Goal: Transaction & Acquisition: Download file/media

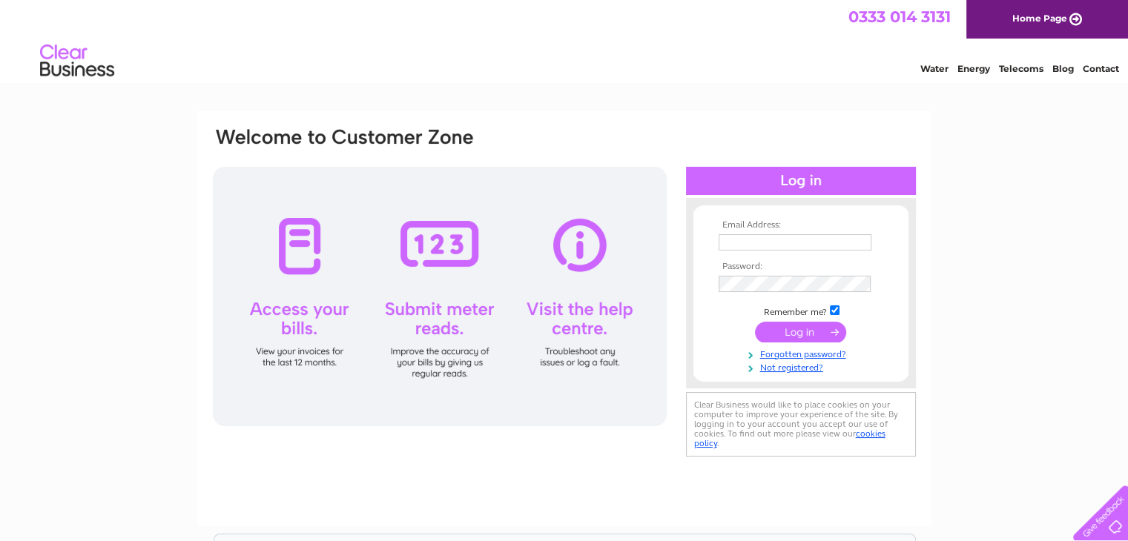
type input "[PERSON_NAME][EMAIL_ADDRESS][DOMAIN_NAME]"
click at [782, 339] on input "submit" at bounding box center [800, 332] width 91 height 21
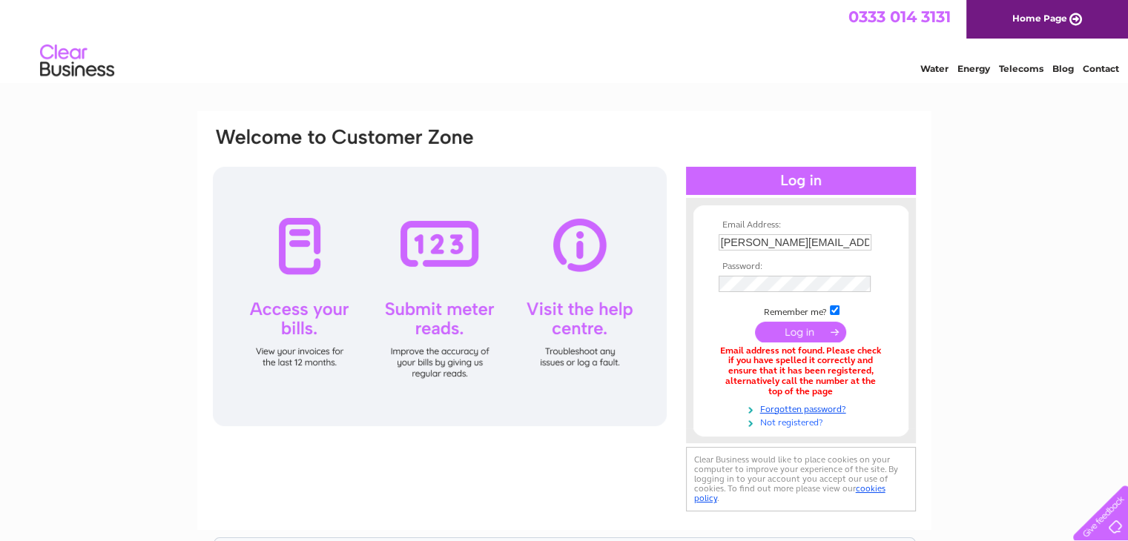
click at [805, 423] on link "Not registered?" at bounding box center [803, 422] width 168 height 14
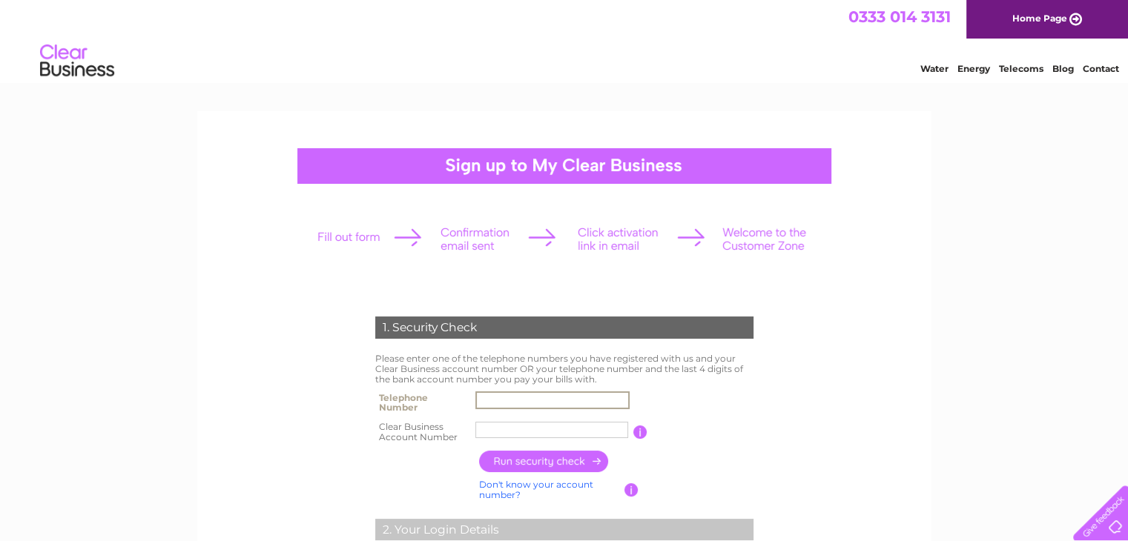
click at [494, 401] on input "text" at bounding box center [552, 401] width 154 height 18
type input "07929763171"
type input "Agricultu"
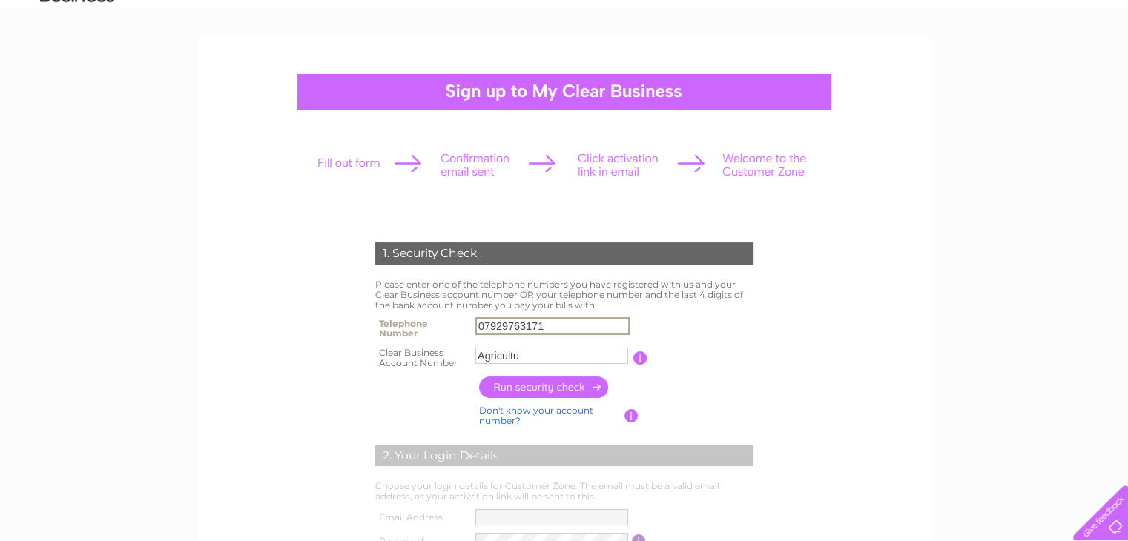
click at [518, 352] on input "Agricultu" at bounding box center [551, 356] width 153 height 16
click at [574, 387] on input "button" at bounding box center [544, 388] width 131 height 22
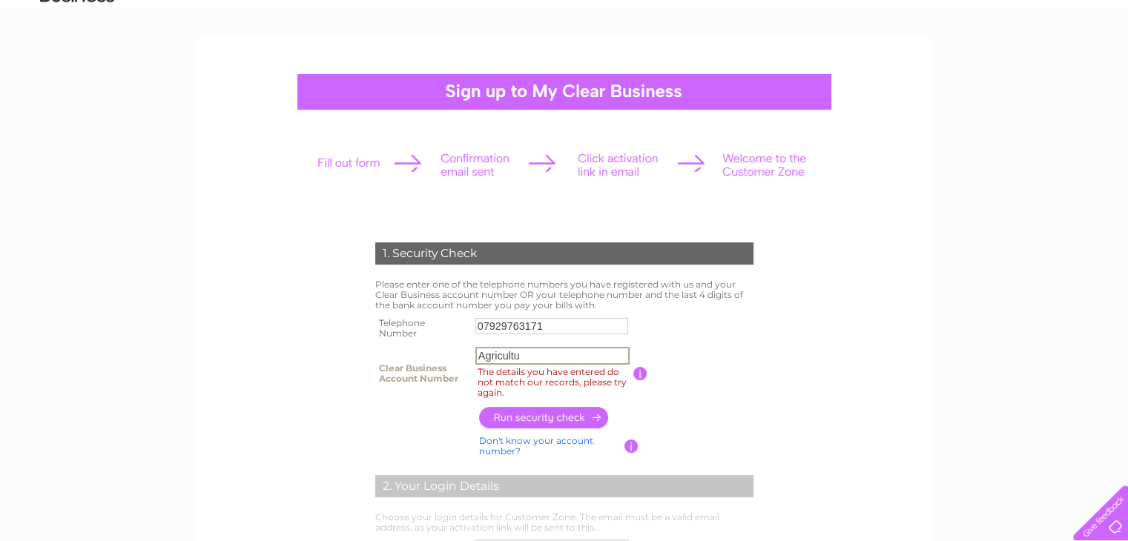
drag, startPoint x: 528, startPoint y: 357, endPoint x: 362, endPoint y: 346, distance: 166.5
click at [362, 346] on div "1. Security Check Please enter one of the telephone numbers you have registered…" at bounding box center [563, 499] width 447 height 542
click at [518, 355] on input "The details you have entered do not match our records, please try again." at bounding box center [552, 356] width 154 height 18
paste input "CB1071024"
type input "CB1071024"
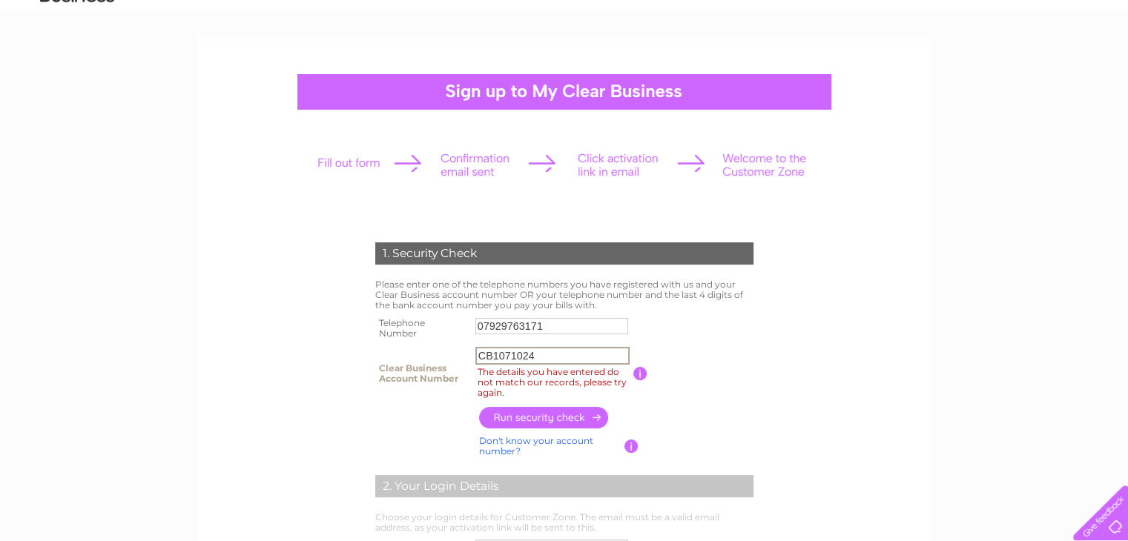
click at [564, 419] on input "button" at bounding box center [544, 418] width 131 height 22
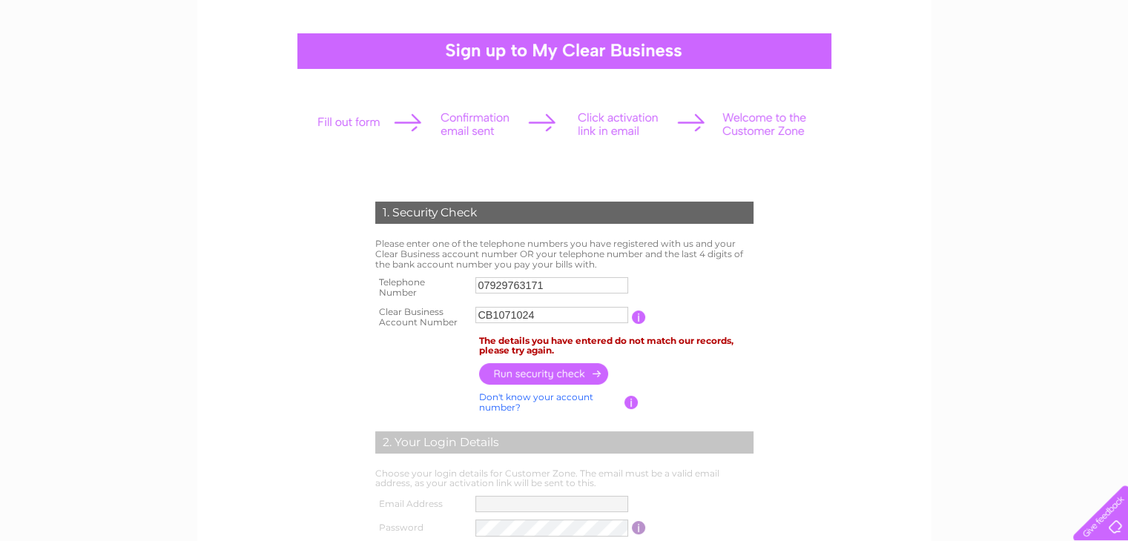
scroll to position [148, 0]
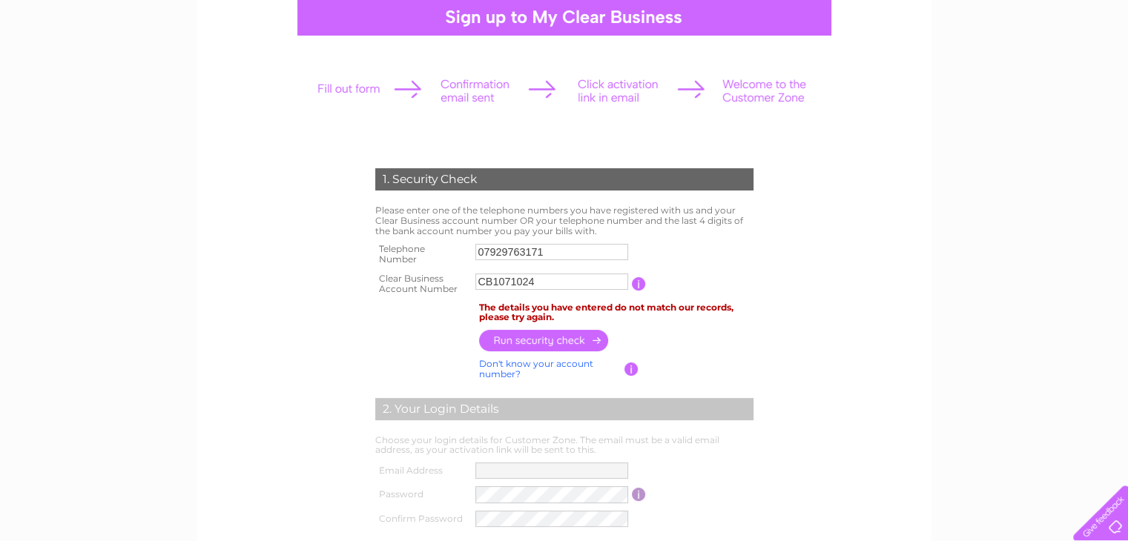
click at [546, 364] on link "Don't know your account number?" at bounding box center [536, 369] width 114 height 22
click at [485, 280] on input "text" at bounding box center [484, 282] width 19 height 16
type input "0"
click at [510, 283] on input "text" at bounding box center [508, 282] width 21 height 18
type input "1"
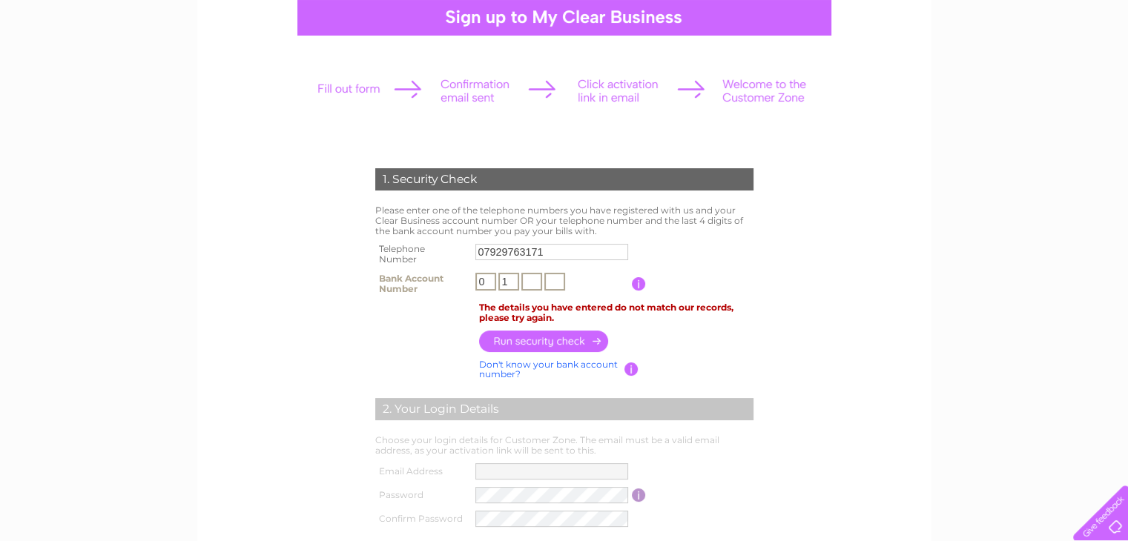
click at [527, 277] on input "text" at bounding box center [531, 282] width 21 height 18
type input "7"
click at [552, 283] on input "text" at bounding box center [554, 282] width 21 height 18
type input "1"
click at [558, 345] on input "button" at bounding box center [544, 342] width 131 height 22
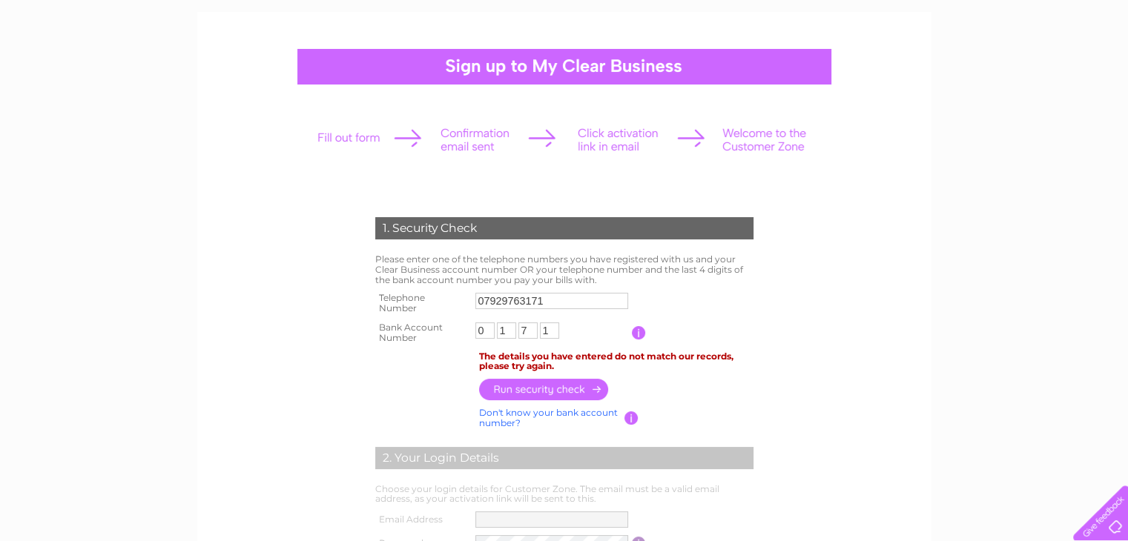
scroll to position [74, 0]
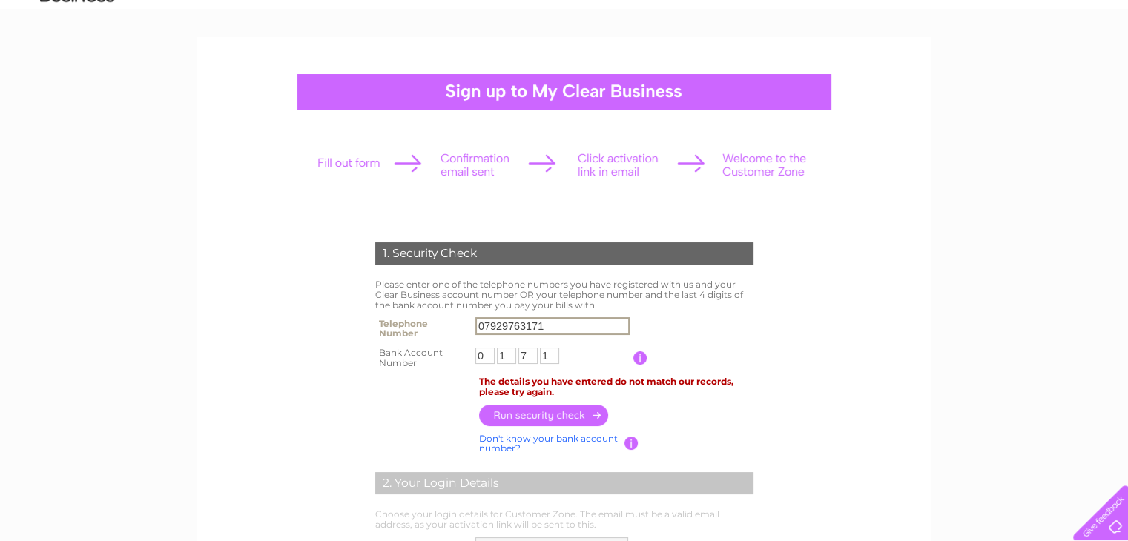
drag, startPoint x: 548, startPoint y: 325, endPoint x: 430, endPoint y: 337, distance: 118.5
click at [430, 337] on tr "Telephone Number 07929763171" at bounding box center [565, 329] width 386 height 30
click at [551, 423] on input "button" at bounding box center [544, 416] width 131 height 22
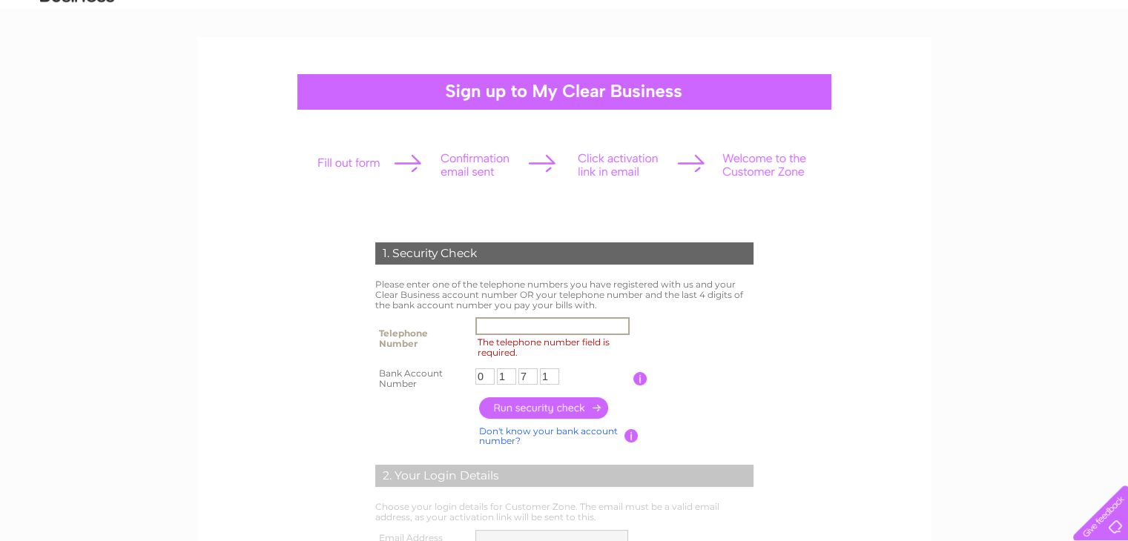
click at [543, 322] on input "The telephone number field is required." at bounding box center [552, 326] width 154 height 18
type input "07929763171"
click at [569, 401] on input "button" at bounding box center [544, 408] width 131 height 22
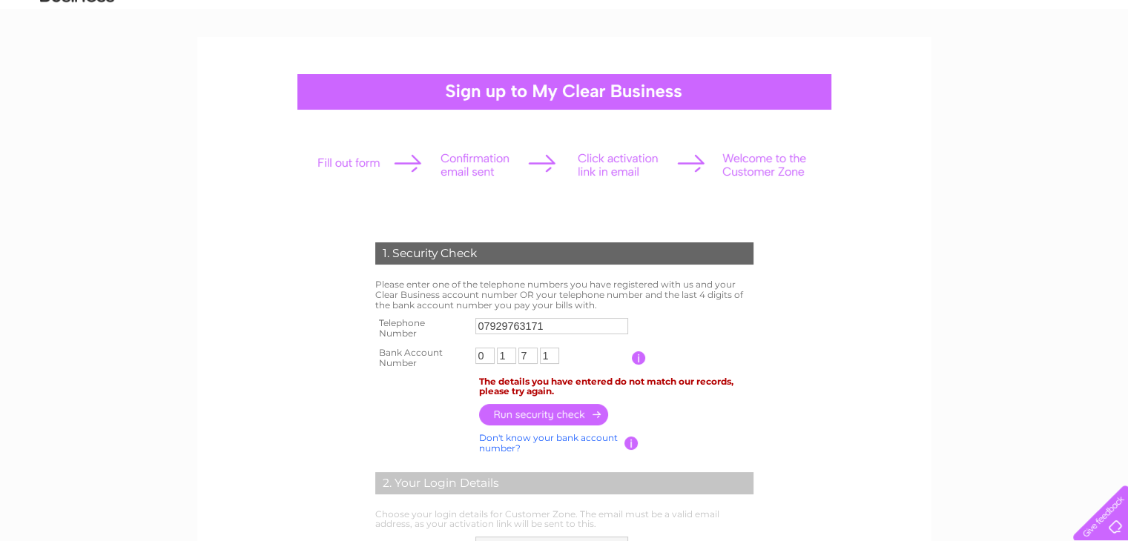
click at [636, 354] on input "button" at bounding box center [639, 358] width 14 height 13
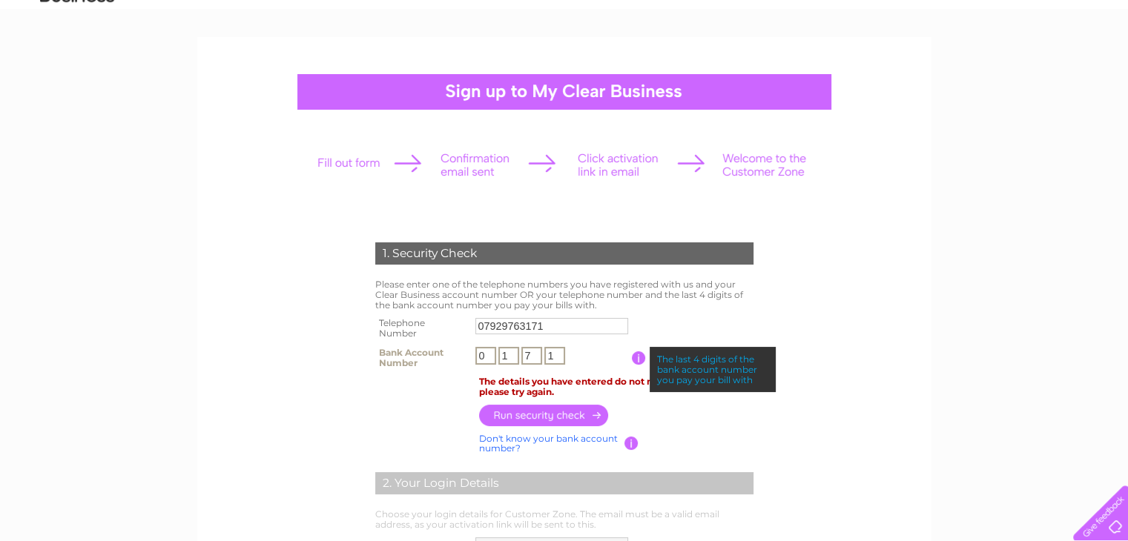
click at [532, 354] on input "7" at bounding box center [531, 356] width 21 height 18
click at [492, 351] on input "0" at bounding box center [485, 356] width 21 height 18
type input "1"
click at [512, 352] on input "1" at bounding box center [508, 356] width 21 height 18
click at [535, 356] on input "text" at bounding box center [531, 356] width 21 height 18
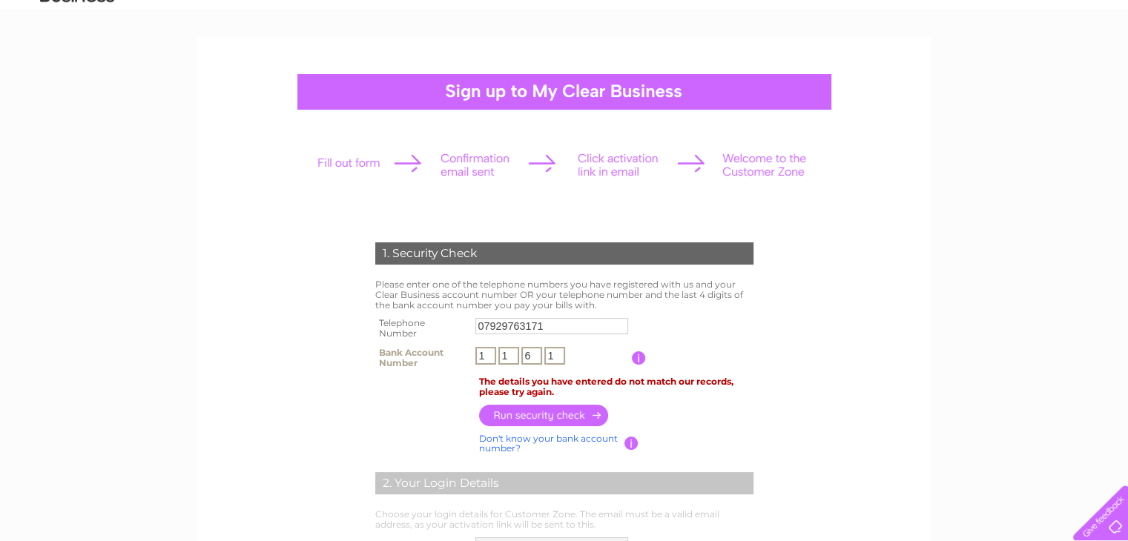
type input "6"
click at [547, 412] on input "button" at bounding box center [544, 415] width 131 height 22
click at [511, 354] on input "1" at bounding box center [506, 356] width 19 height 16
type input "0"
click at [546, 415] on input "button" at bounding box center [544, 416] width 131 height 22
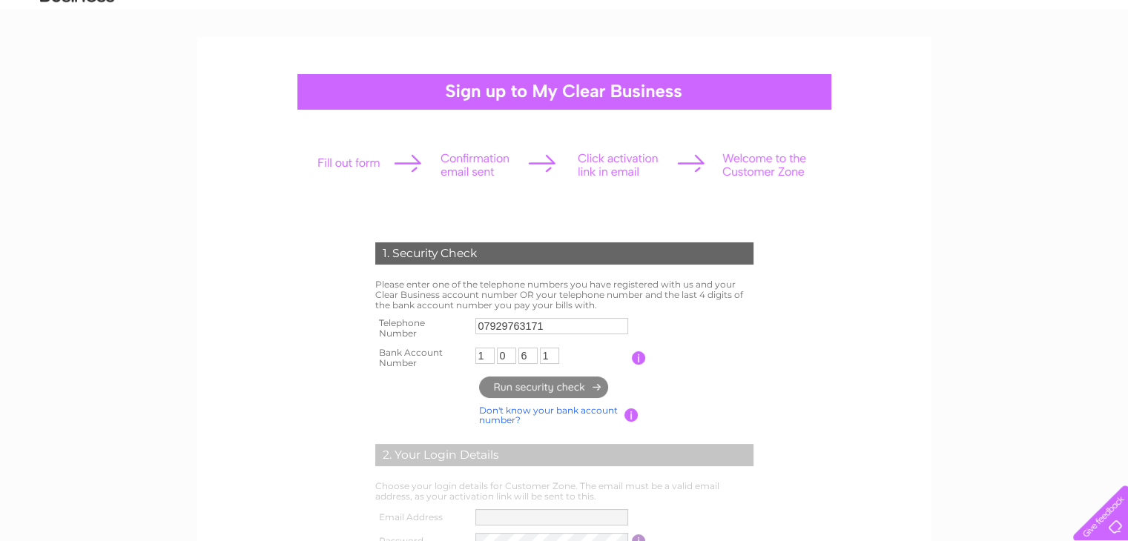
type input "**********"
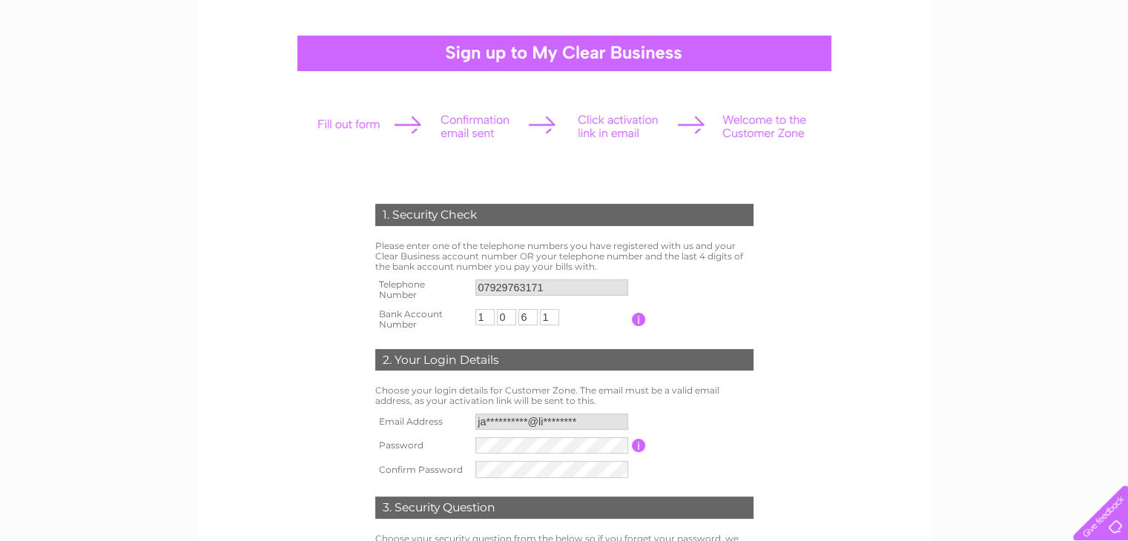
scroll to position [148, 0]
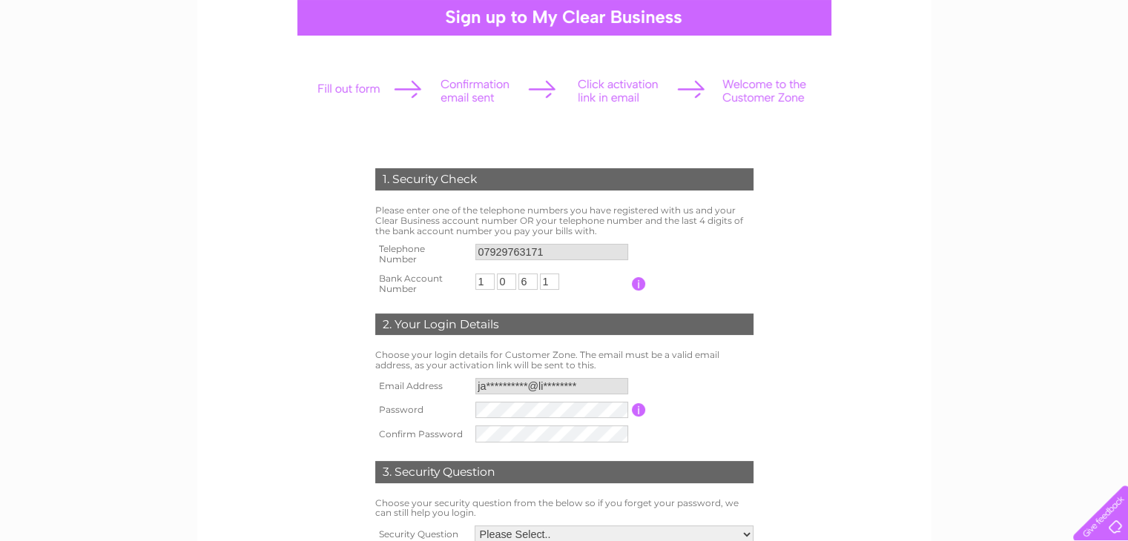
click at [635, 410] on input "button" at bounding box center [639, 409] width 14 height 13
click at [644, 414] on input "button" at bounding box center [640, 410] width 14 height 13
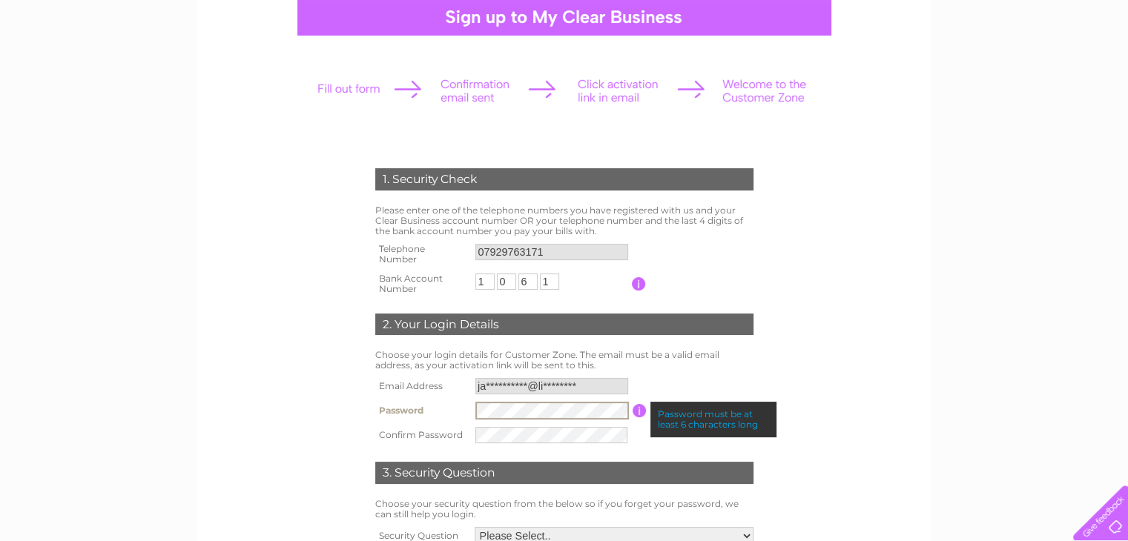
click at [422, 409] on tr "Password Password must be at least 6 characters long" at bounding box center [565, 410] width 386 height 25
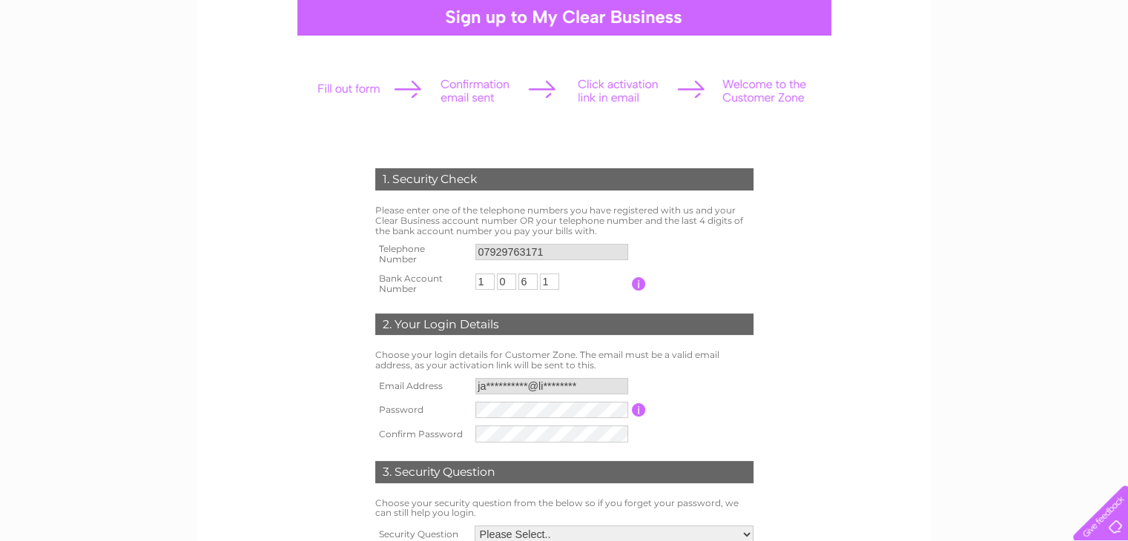
click at [472, 434] on td at bounding box center [552, 434] width 160 height 24
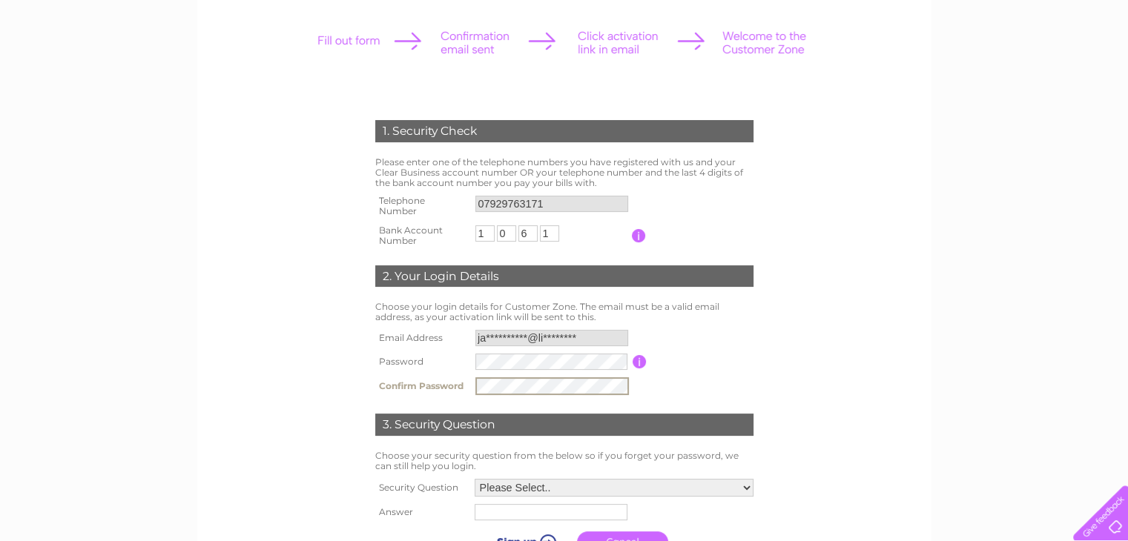
scroll to position [297, 0]
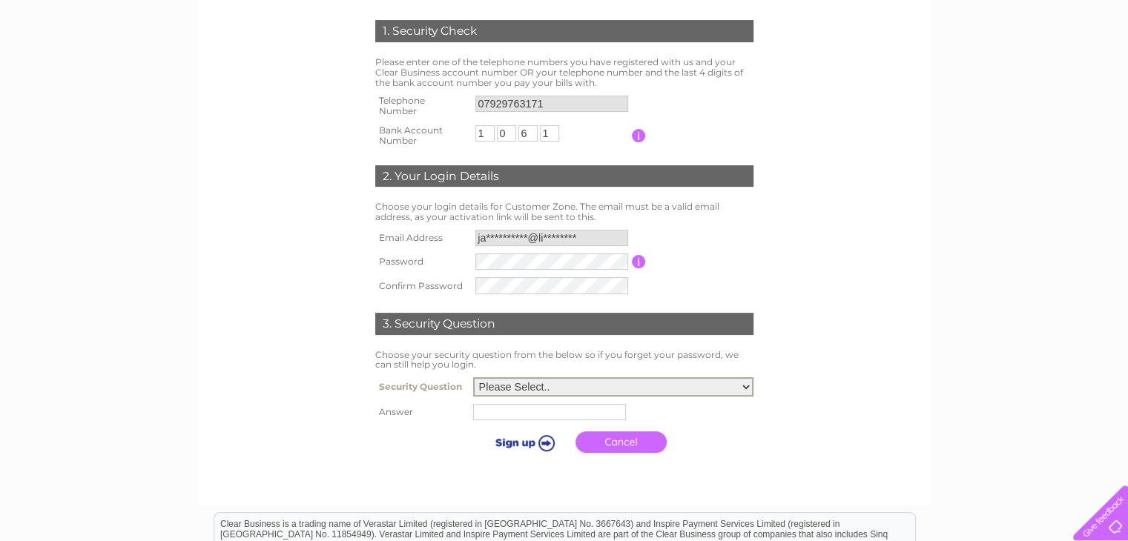
click at [745, 386] on select "Please Select.. In what town or city was your first job? In what town or city d…" at bounding box center [613, 386] width 280 height 19
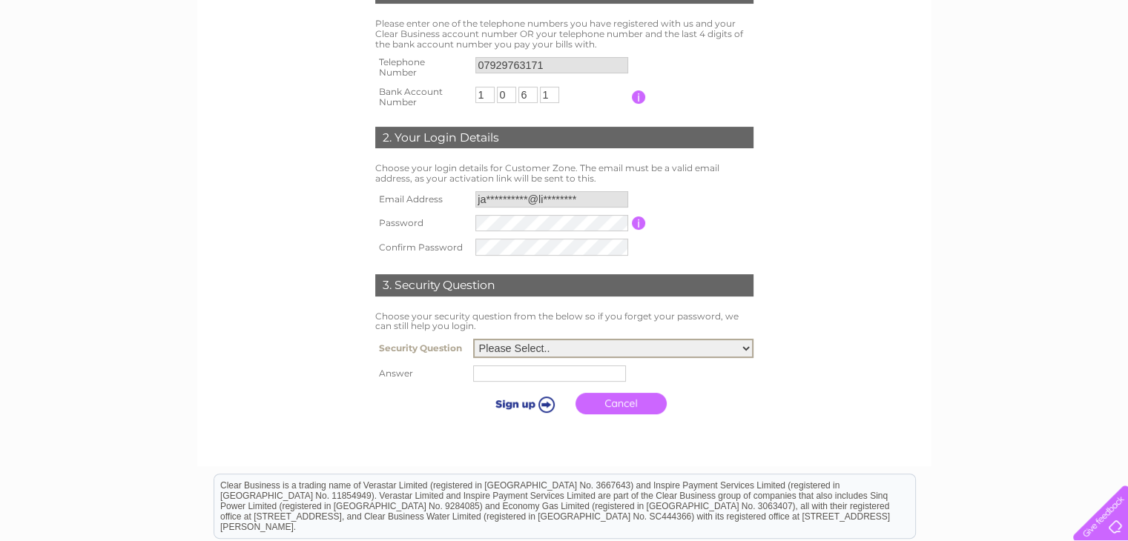
scroll to position [371, 0]
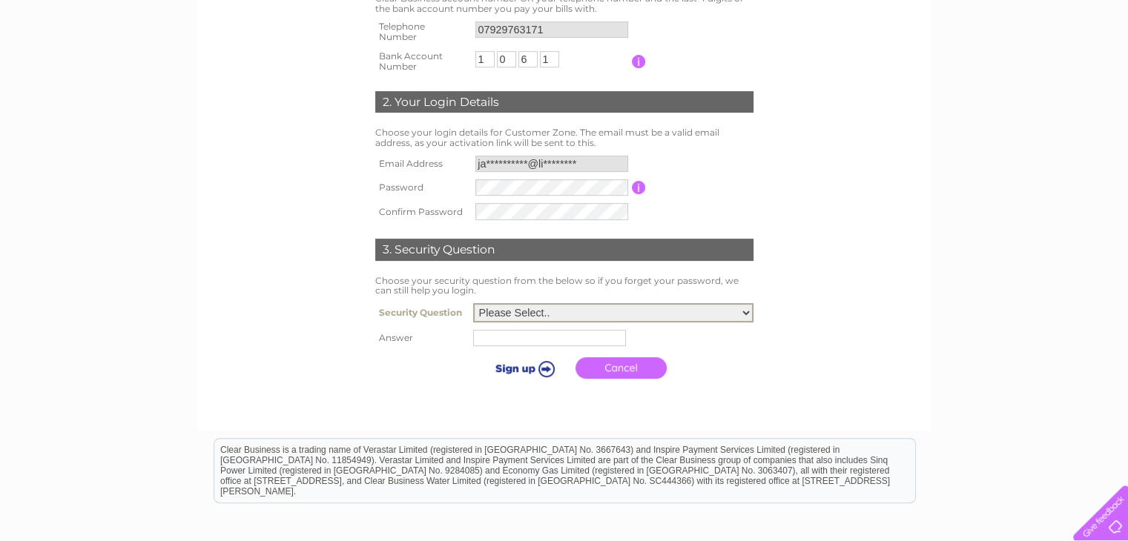
click at [743, 318] on select "Please Select.. In what town or city was your first job? In what town or city d…" at bounding box center [613, 312] width 280 height 19
select select "1"
click at [473, 303] on select "Please Select.. In what town or city was your first job? In what town or city d…" at bounding box center [613, 312] width 280 height 19
click at [484, 337] on input "text" at bounding box center [552, 338] width 154 height 18
type input "East Kilbride"
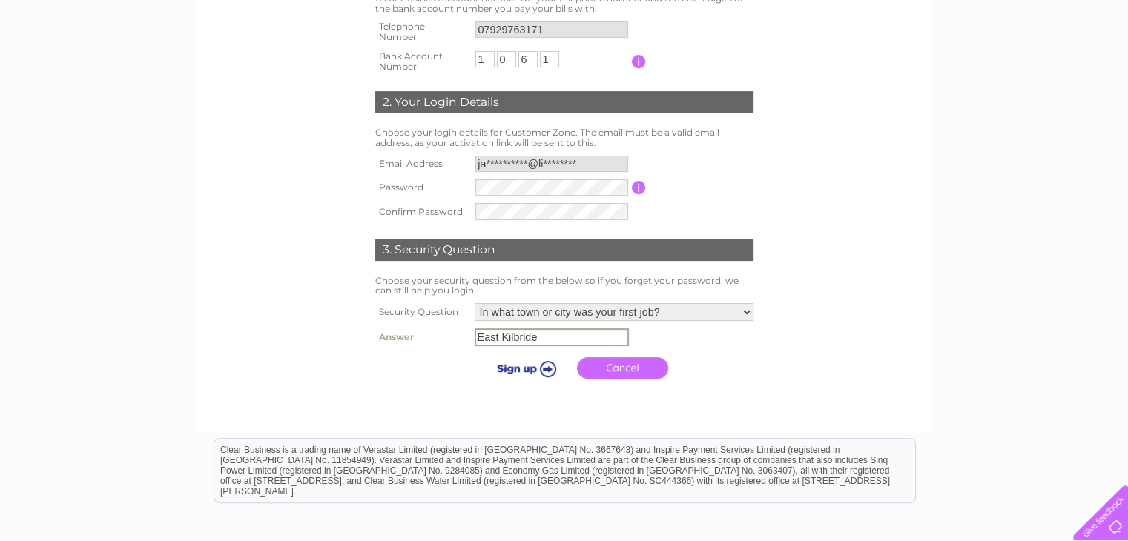
click at [629, 369] on link "Cancel" at bounding box center [622, 368] width 91 height 22
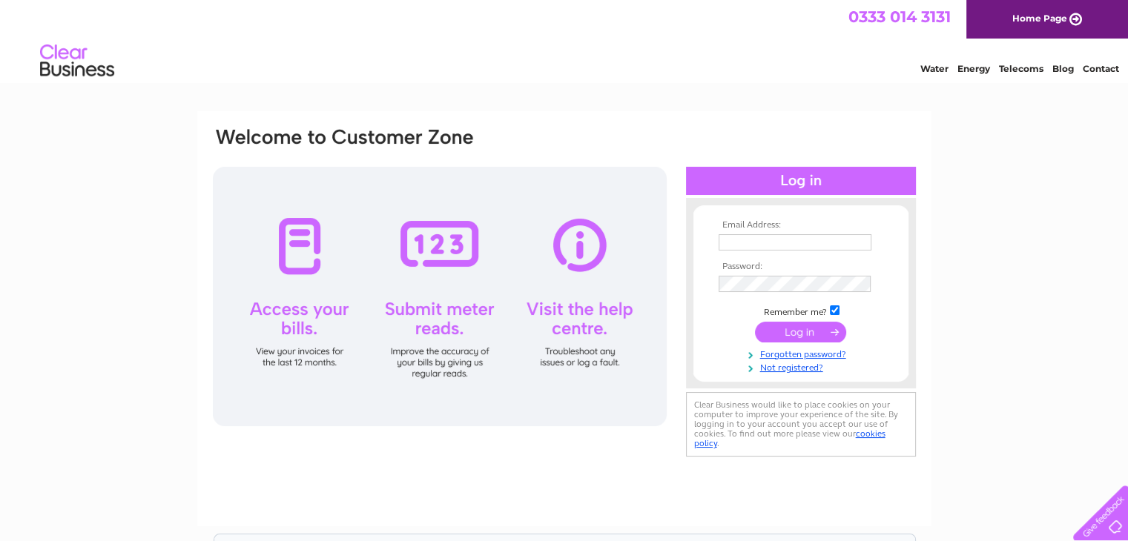
type input "janehamilton@live.co.uk"
click at [785, 341] on input "submit" at bounding box center [800, 332] width 91 height 21
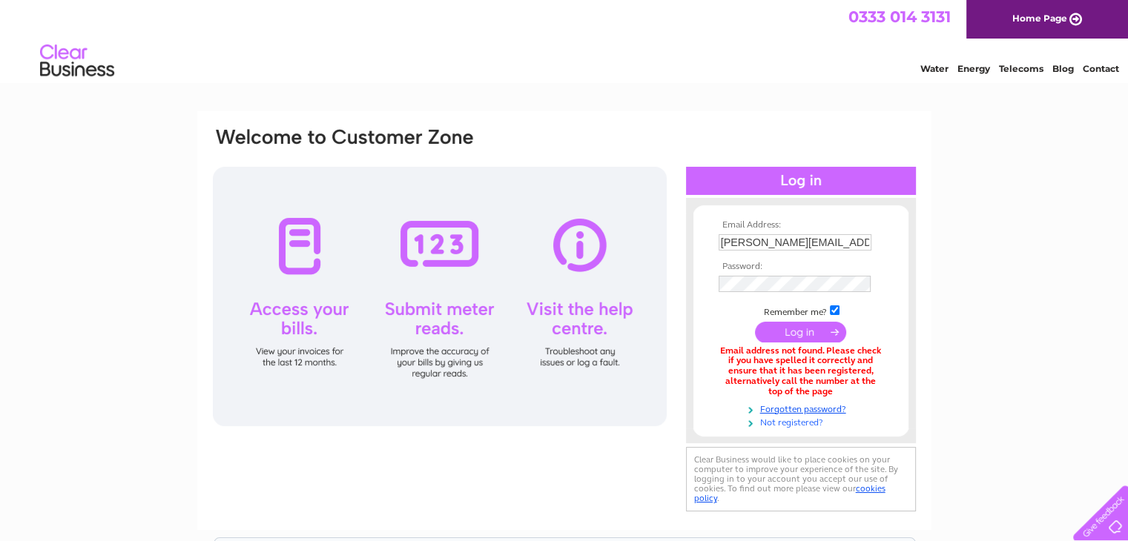
click at [809, 424] on link "Not registered?" at bounding box center [803, 422] width 168 height 14
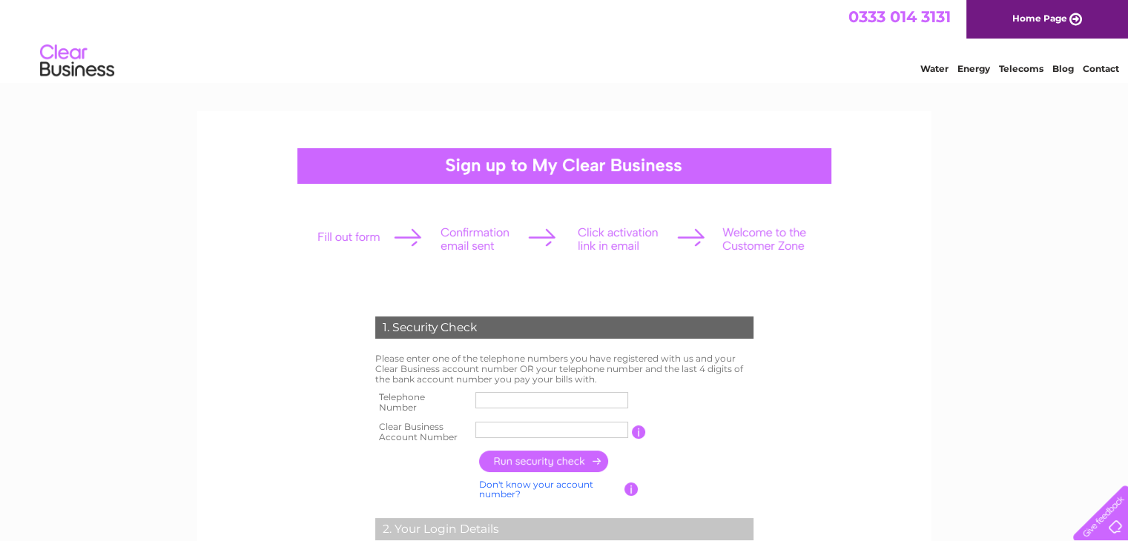
click at [511, 394] on input "text" at bounding box center [551, 400] width 153 height 16
type input "07929763171"
type input "Agricultu"
drag, startPoint x: 544, startPoint y: 428, endPoint x: 411, endPoint y: 435, distance: 133.7
click at [411, 435] on tr "Clear Business Account Number Agricultu You will find your account number on th…" at bounding box center [565, 433] width 386 height 30
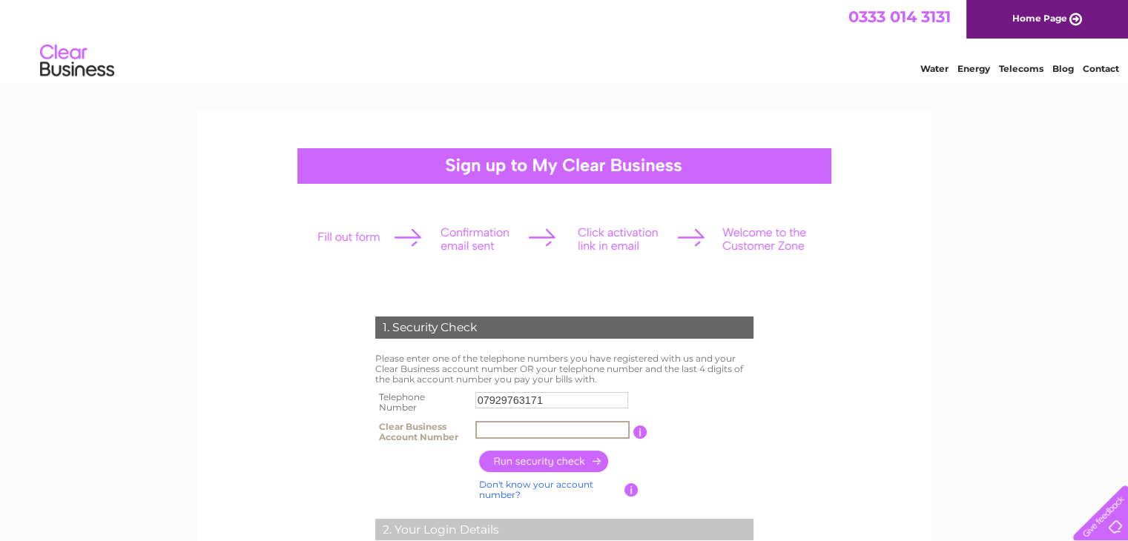
click at [500, 435] on input "text" at bounding box center [552, 430] width 154 height 18
click at [523, 260] on div at bounding box center [563, 239] width 521 height 66
click at [511, 434] on input "text" at bounding box center [552, 430] width 154 height 18
click at [495, 426] on input "text" at bounding box center [552, 430] width 154 height 18
paste input "CB1071024"
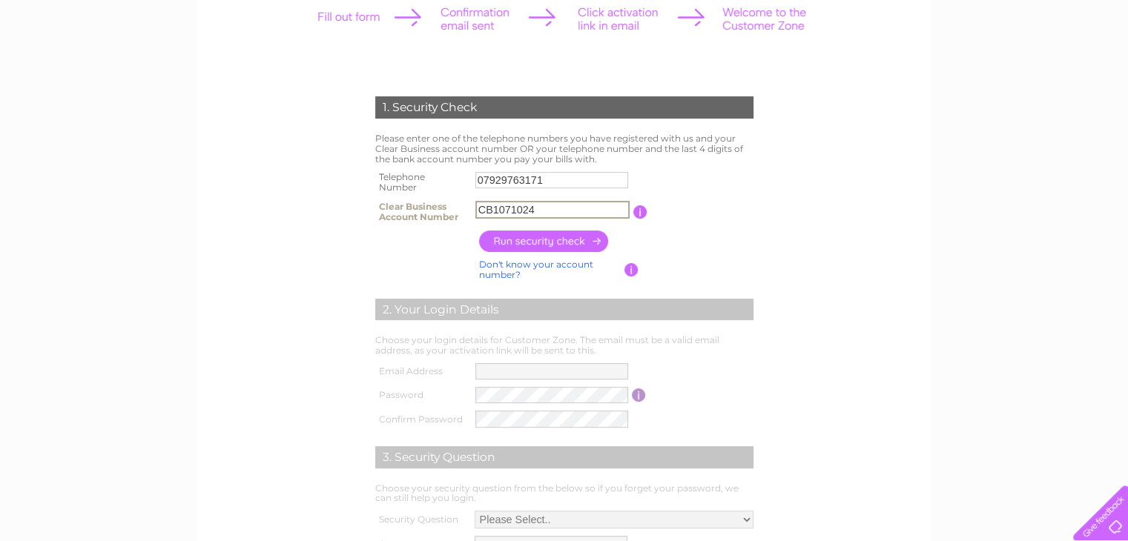
scroll to position [222, 0]
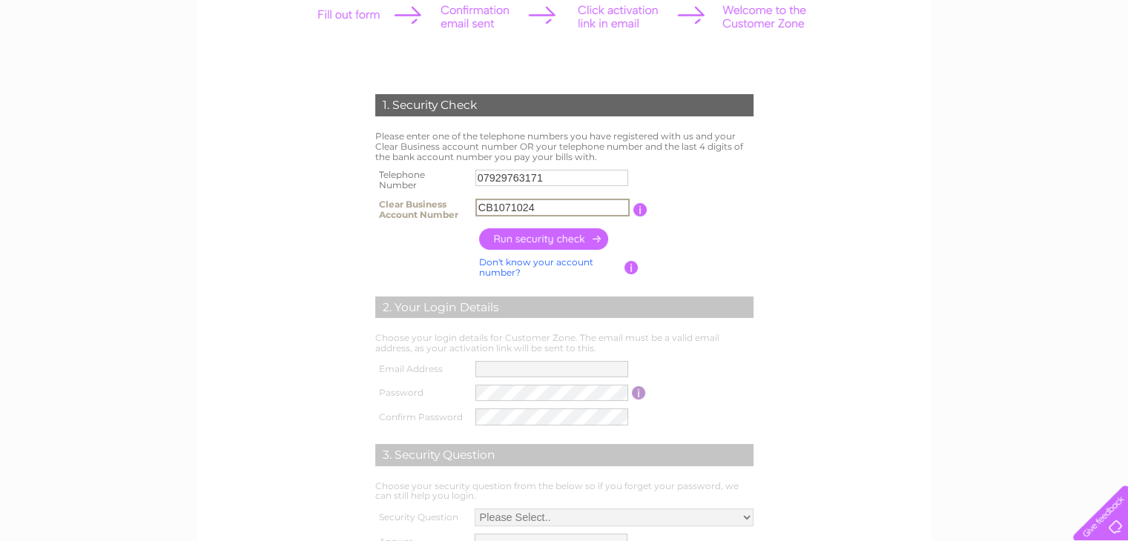
type input "CB1071024"
click at [541, 236] on input "button" at bounding box center [544, 239] width 131 height 22
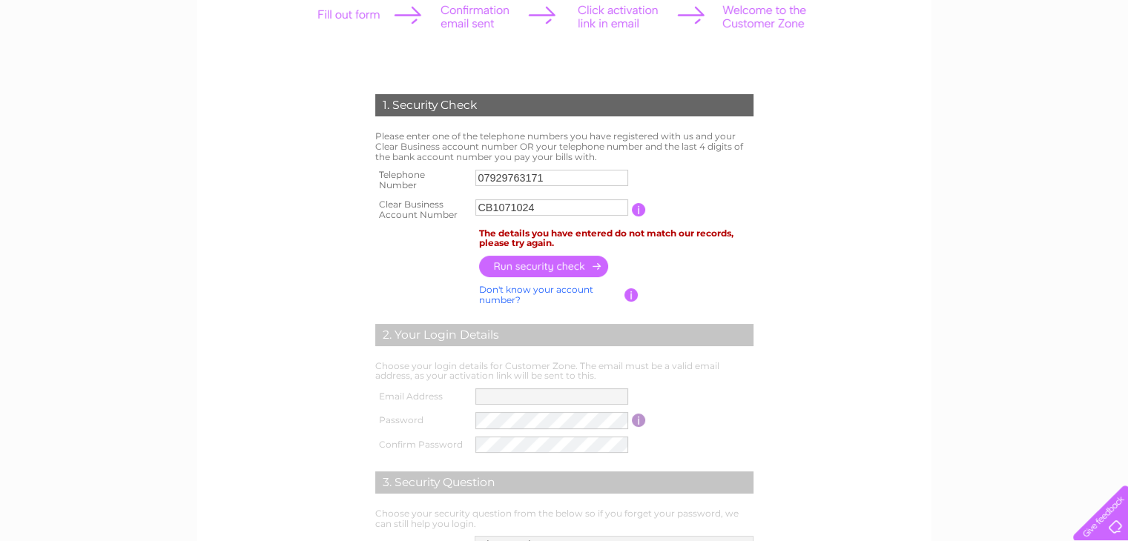
click at [629, 297] on input "button" at bounding box center [631, 294] width 14 height 13
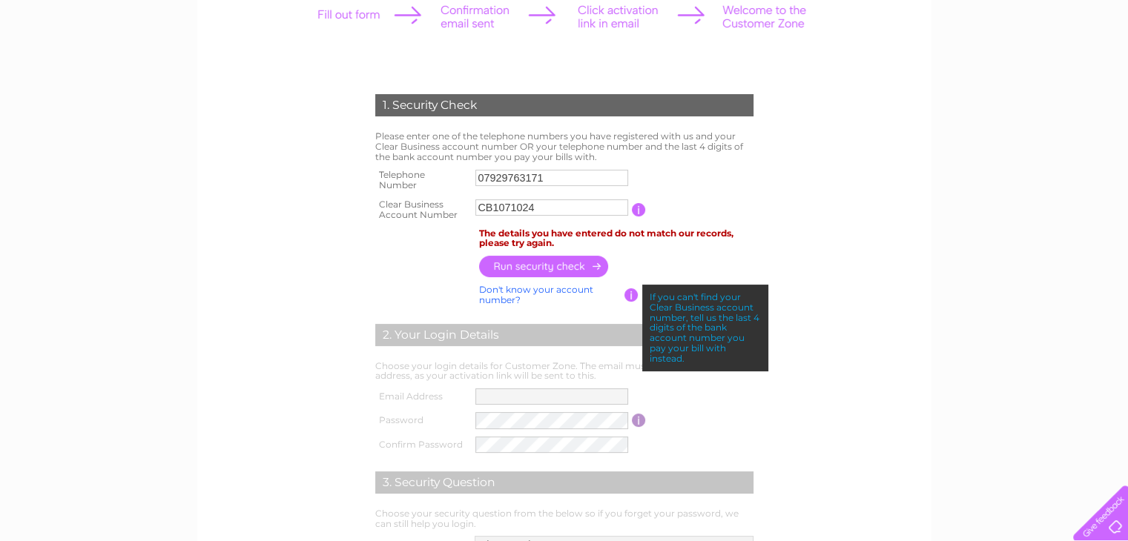
click at [564, 288] on link "Don't know your account number?" at bounding box center [536, 295] width 114 height 22
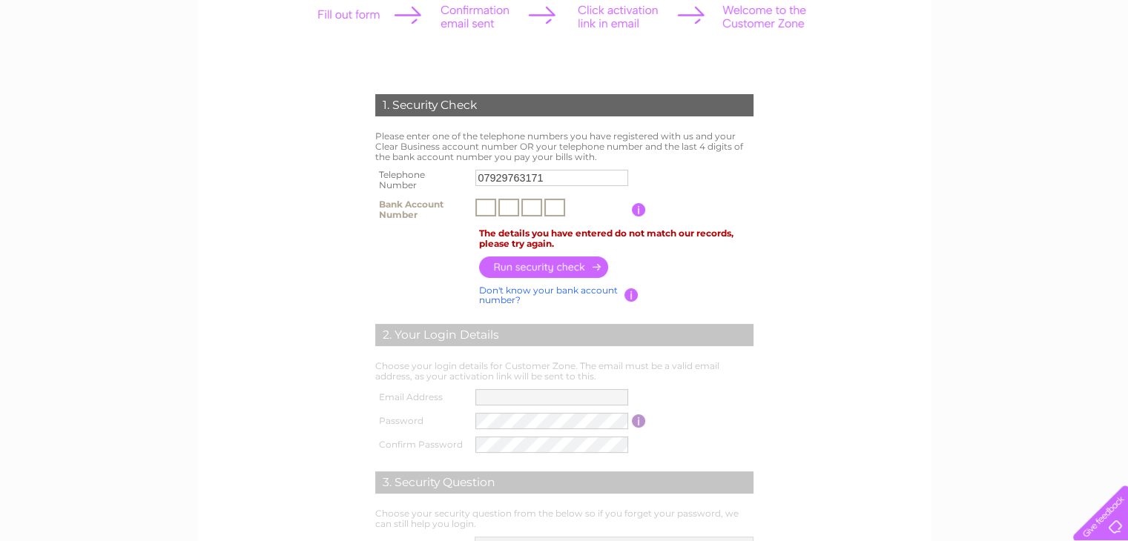
click at [494, 208] on input "text" at bounding box center [485, 208] width 21 height 18
type input "1"
click at [507, 218] on label at bounding box center [553, 219] width 157 height 4
click at [496, 217] on input "1" at bounding box center [485, 208] width 21 height 18
click at [511, 206] on input "text" at bounding box center [508, 208] width 21 height 18
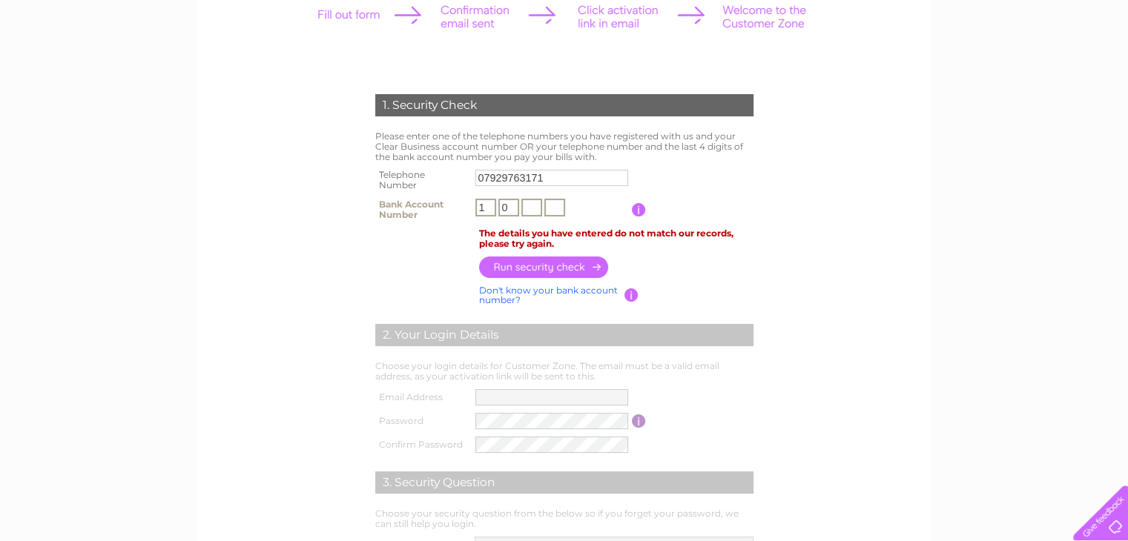
type input "0"
click at [531, 205] on input "text" at bounding box center [531, 208] width 21 height 18
type input "6"
click at [547, 210] on input "text" at bounding box center [554, 208] width 21 height 18
type input "1"
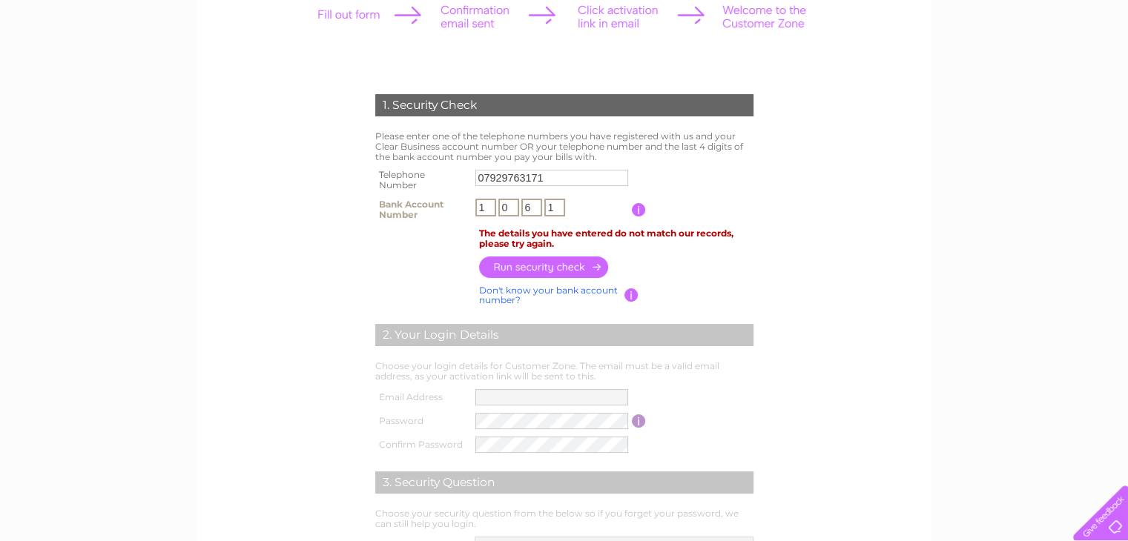
click at [560, 263] on input "button" at bounding box center [544, 268] width 131 height 22
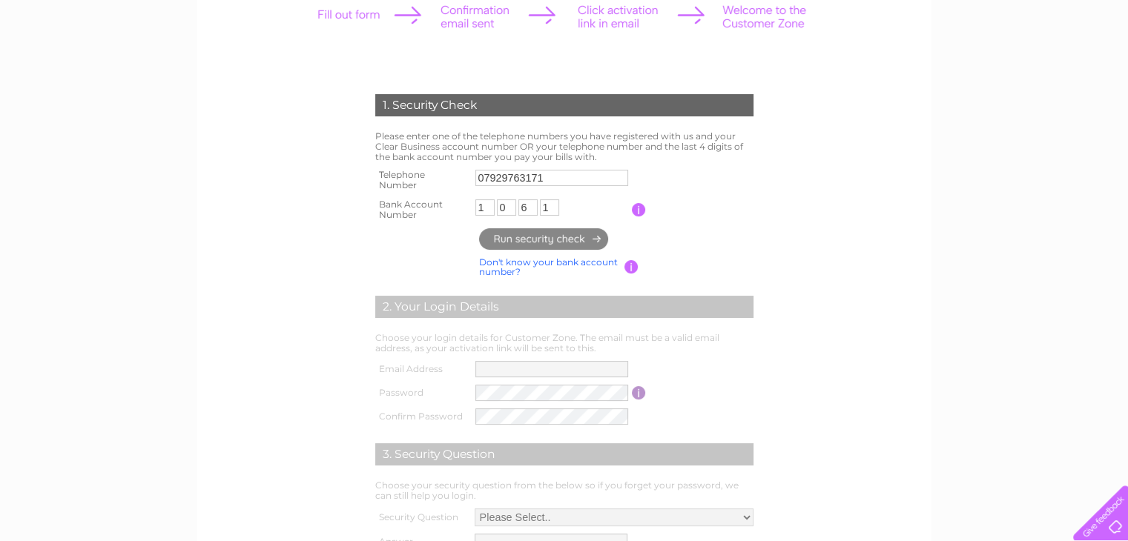
type input "**********"
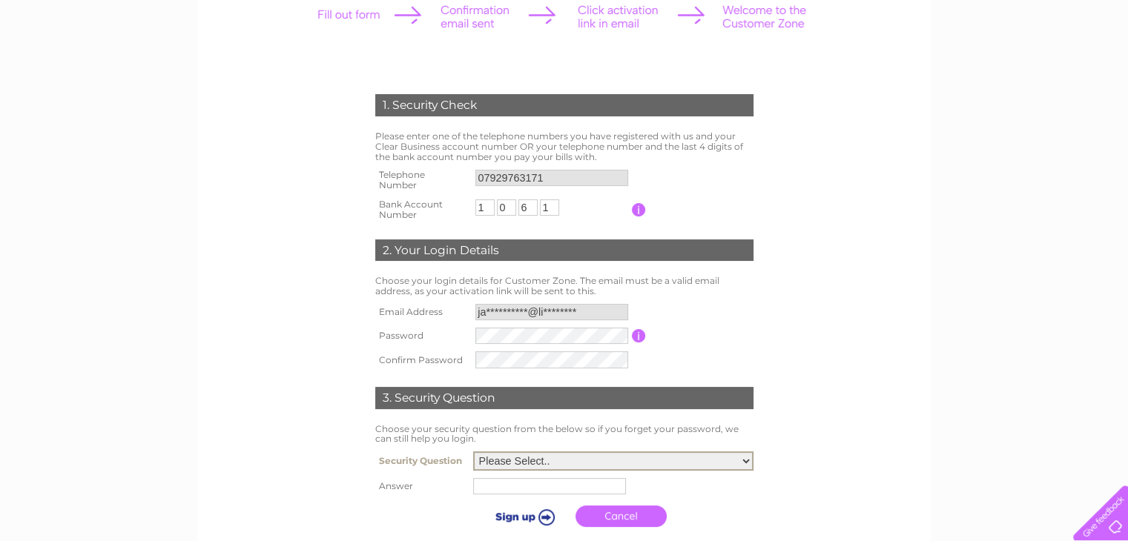
click at [745, 453] on select "Please Select.. In what town or city was your first job? In what town or city d…" at bounding box center [613, 461] width 280 height 19
select select "1"
click at [473, 452] on select "Please Select.. In what town or city was your first job? In what town or city d…" at bounding box center [613, 461] width 280 height 19
click at [552, 492] on input "text" at bounding box center [549, 486] width 153 height 16
type input "East Kilbride"
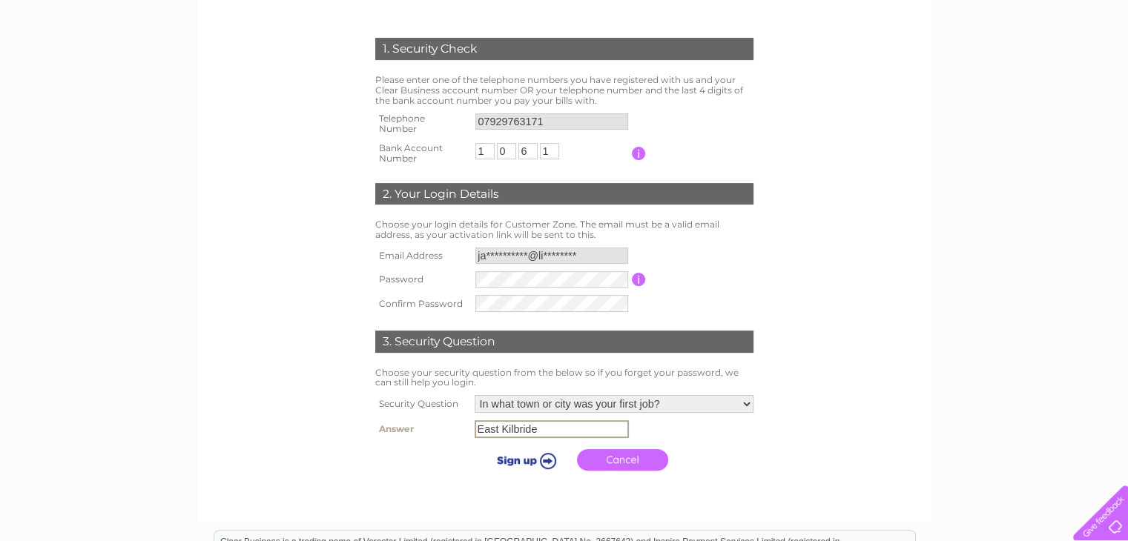
scroll to position [371, 0]
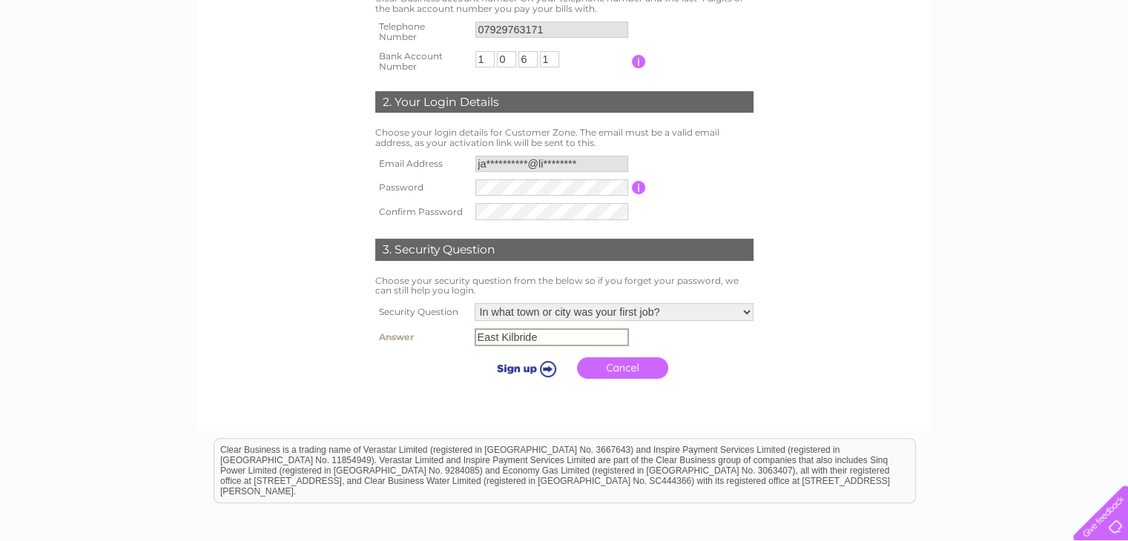
click at [549, 371] on input "submit" at bounding box center [523, 368] width 91 height 21
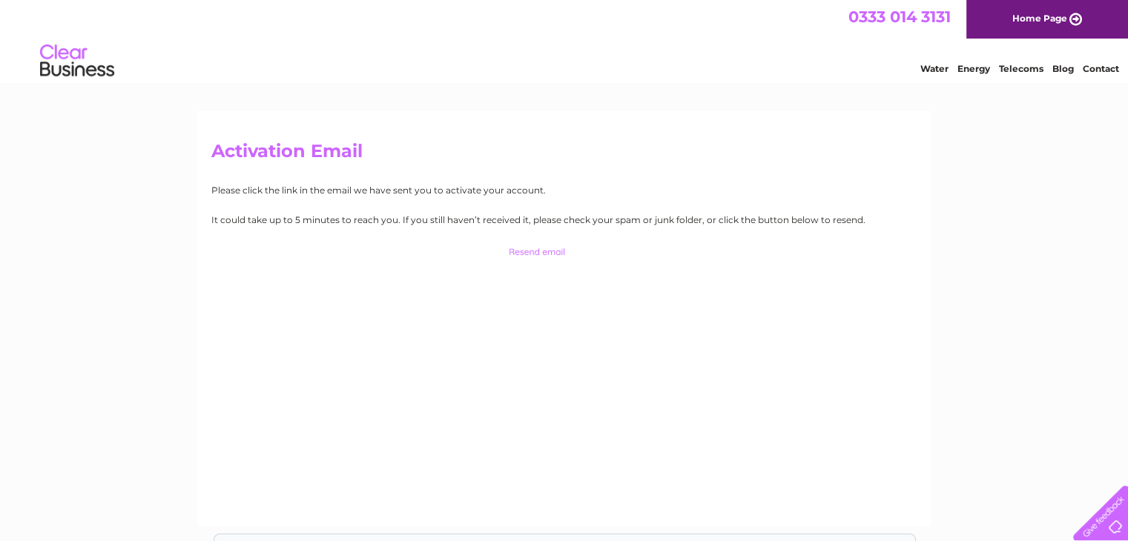
click at [525, 256] on input "button" at bounding box center [564, 252] width 146 height 21
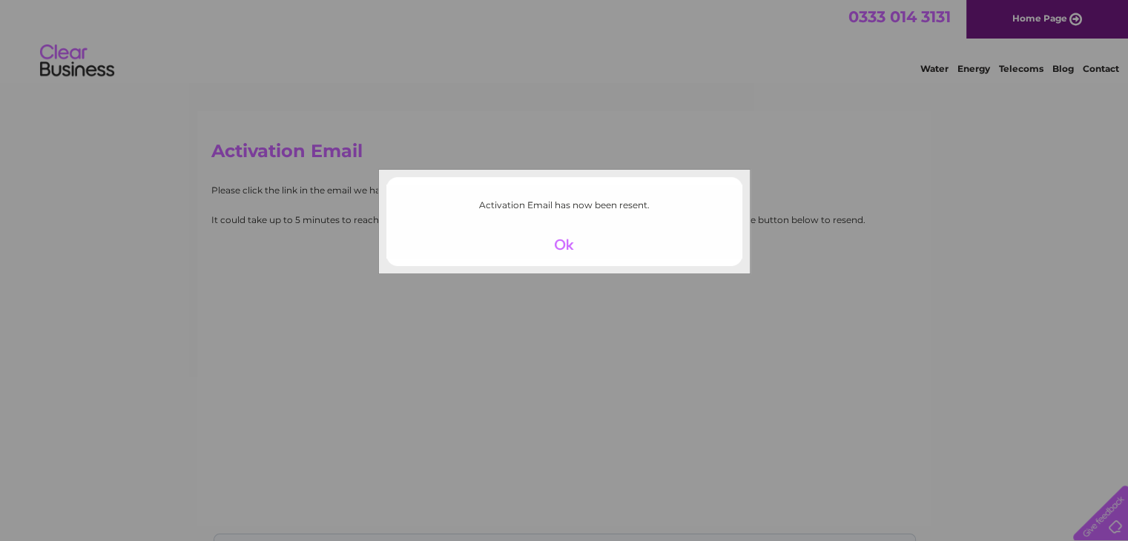
click at [566, 242] on div at bounding box center [563, 244] width 91 height 21
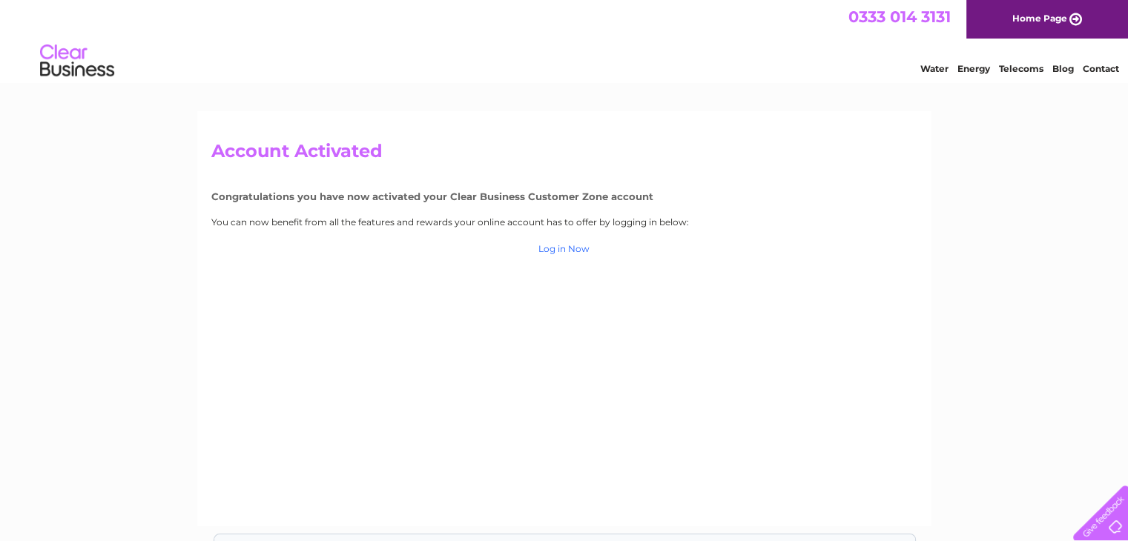
click at [578, 244] on link "Log in Now" at bounding box center [563, 248] width 51 height 11
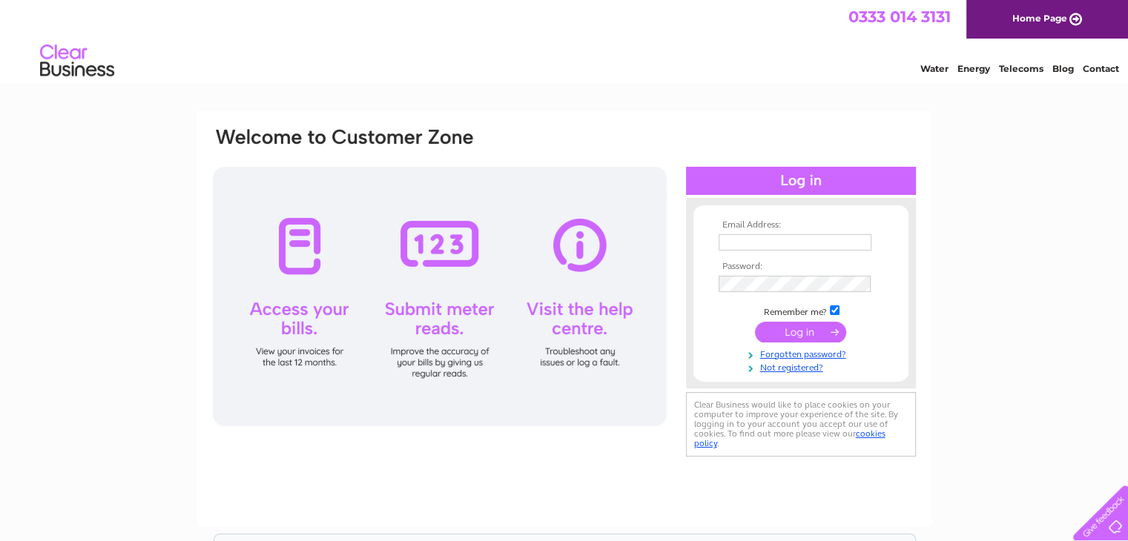
type input "07929763171"
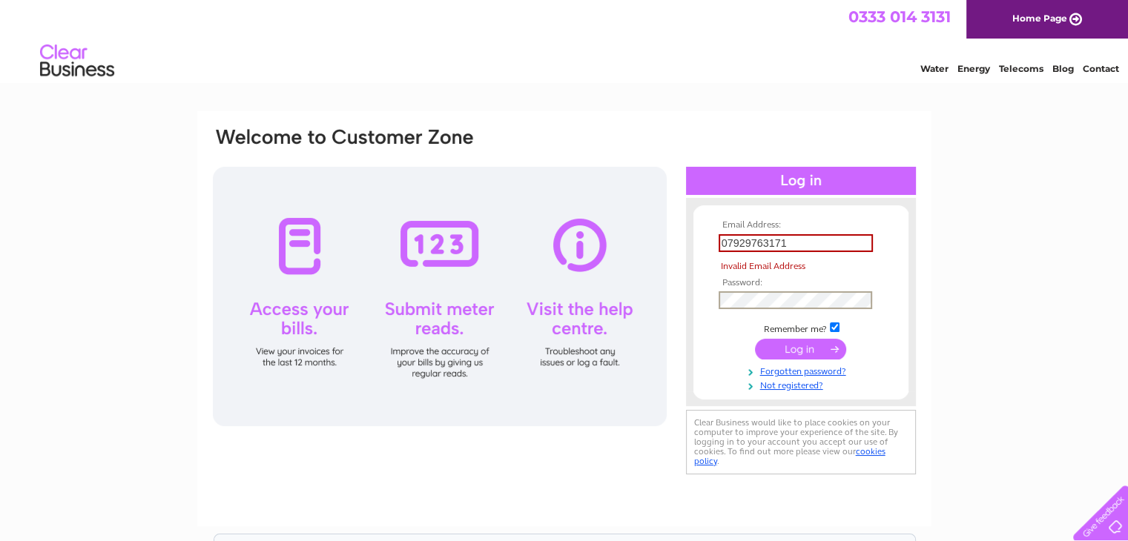
click at [762, 282] on tbody "Email Address: 07929763171 Invalid Email Address Password: Remember me? Forgott…" at bounding box center [801, 305] width 172 height 171
drag, startPoint x: 794, startPoint y: 246, endPoint x: 670, endPoint y: 251, distance: 123.9
click at [670, 251] on div "Email Address: 07929763171 Invalid Email Address Password:" at bounding box center [564, 301] width 706 height 351
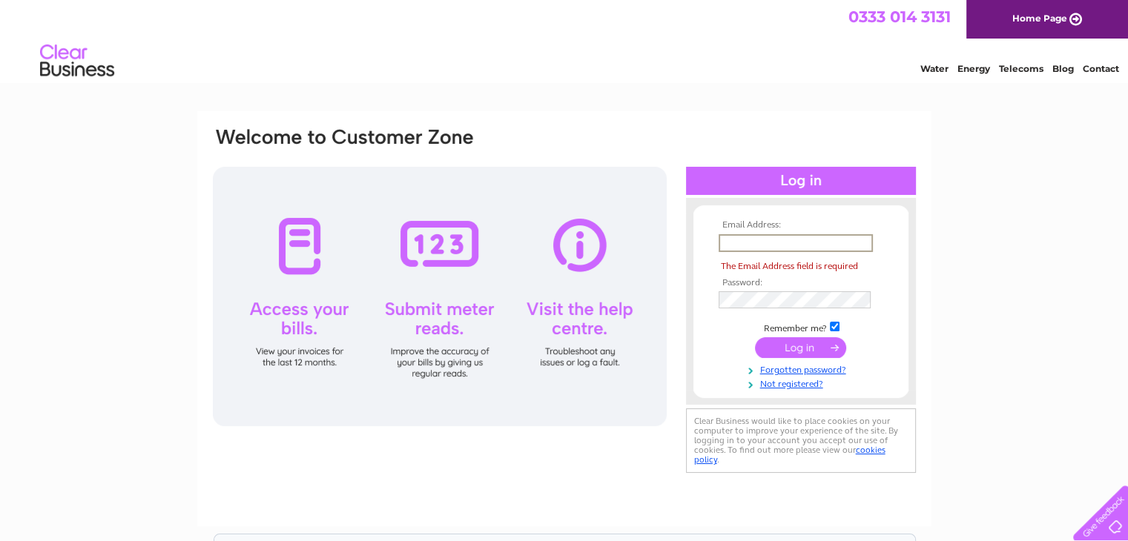
type input "[PERSON_NAME][EMAIL_ADDRESS][DOMAIN_NAME]"
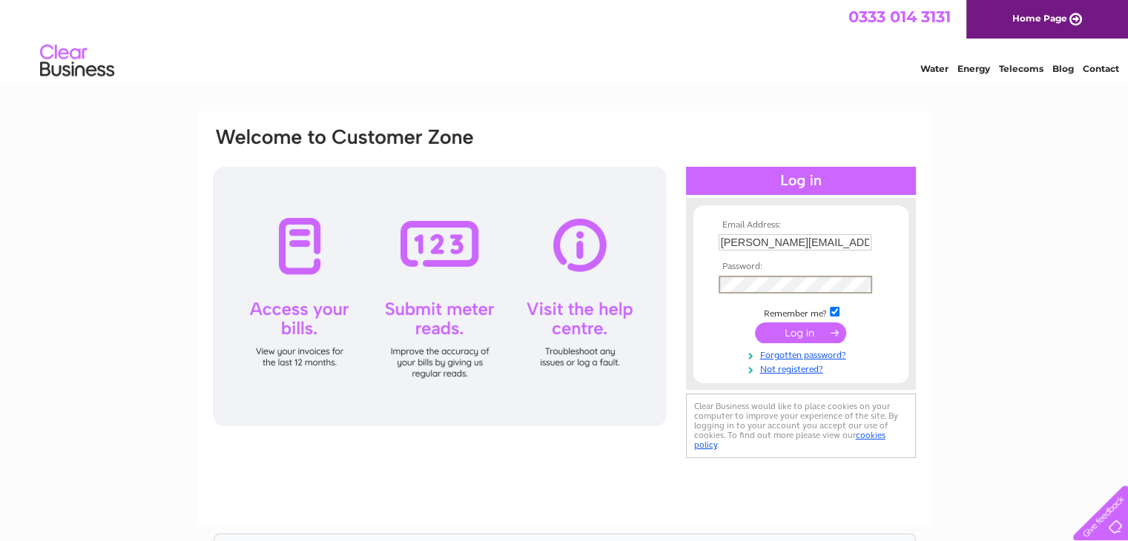
click at [681, 296] on div "Email Address: [PERSON_NAME][EMAIL_ADDRESS][DOMAIN_NAME] Password:" at bounding box center [564, 294] width 706 height 336
click at [937, 339] on div "Email Address: [PERSON_NAME][EMAIL_ADDRESS][DOMAIN_NAME] Password: Forgotten pa…" at bounding box center [564, 445] width 1128 height 669
click at [814, 333] on input "submit" at bounding box center [800, 332] width 91 height 21
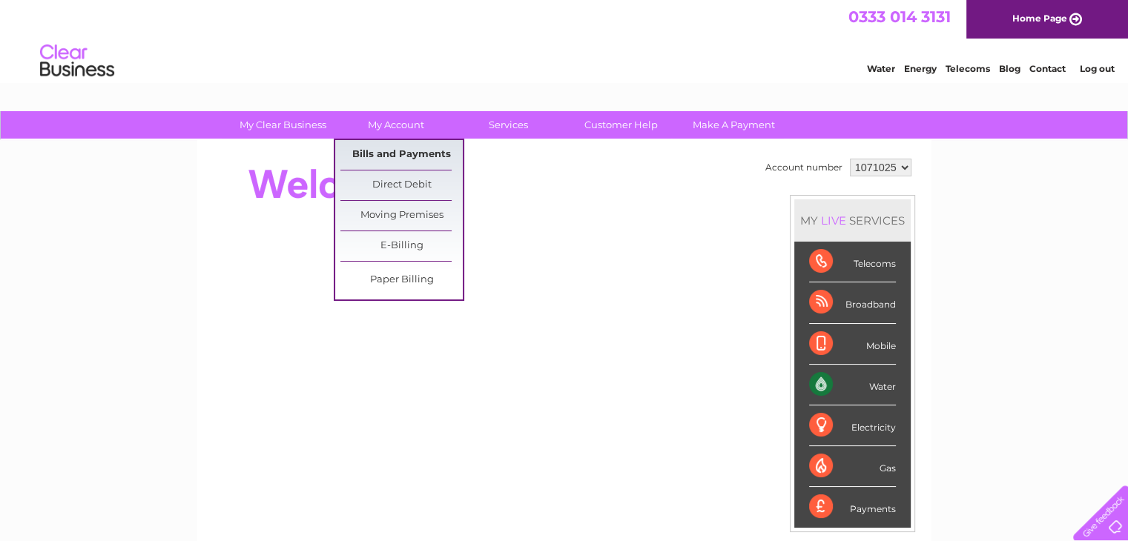
click at [404, 159] on link "Bills and Payments" at bounding box center [401, 155] width 122 height 30
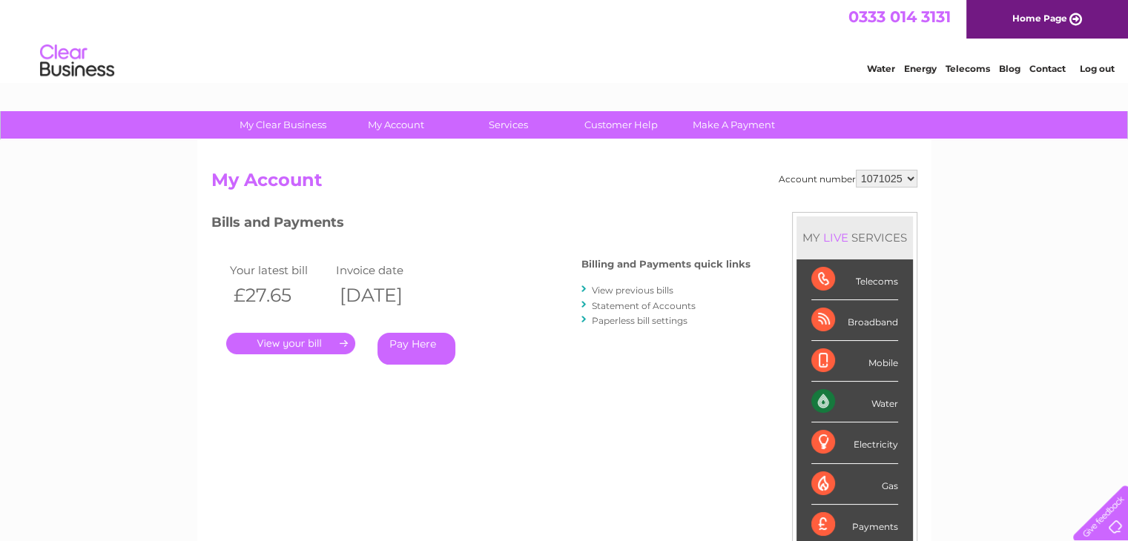
click at [908, 178] on select "1071025" at bounding box center [887, 179] width 62 height 18
click at [910, 174] on select "1071025" at bounding box center [887, 179] width 62 height 18
click at [596, 122] on link "Customer Help" at bounding box center [621, 124] width 122 height 27
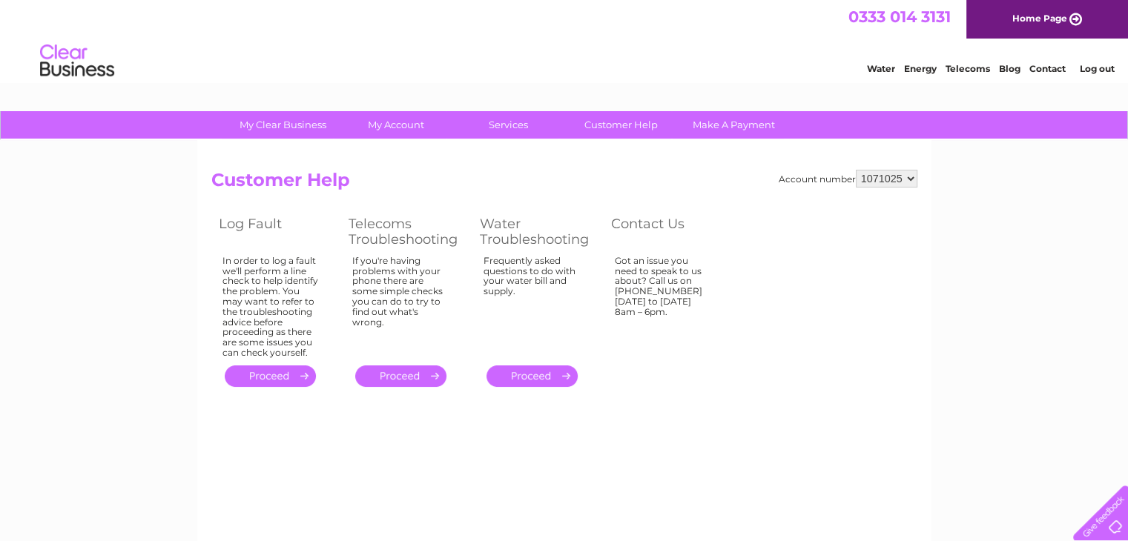
click at [908, 177] on select "1071025" at bounding box center [887, 179] width 62 height 18
click at [856, 170] on select "1071025" at bounding box center [887, 179] width 62 height 18
click at [913, 180] on select "1071025" at bounding box center [887, 179] width 62 height 18
click at [627, 129] on link "Customer Help" at bounding box center [621, 124] width 122 height 27
click at [908, 178] on select "1071025" at bounding box center [887, 179] width 62 height 18
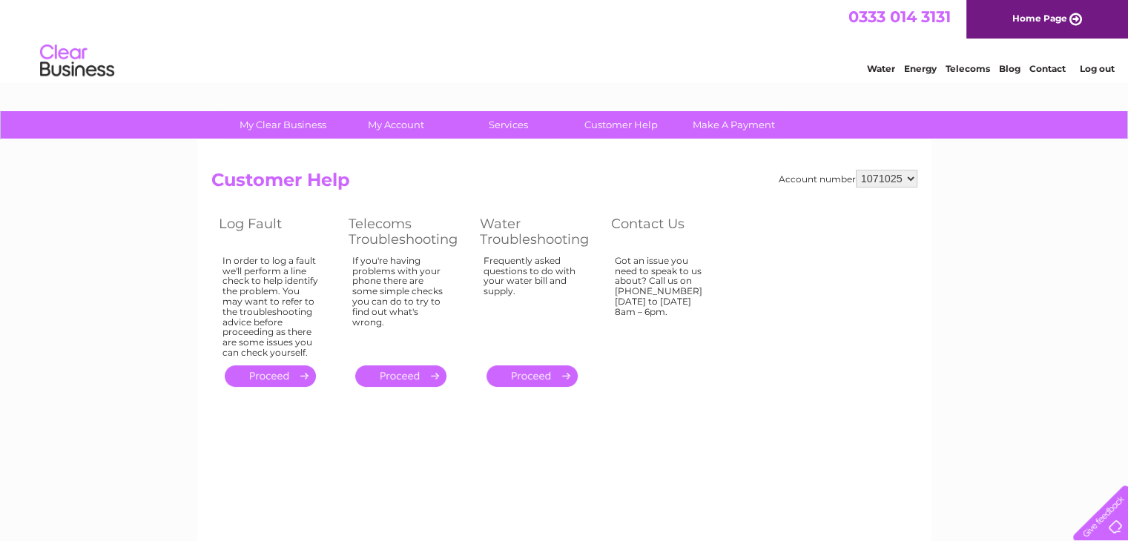
click at [900, 178] on select "1071025" at bounding box center [887, 179] width 62 height 18
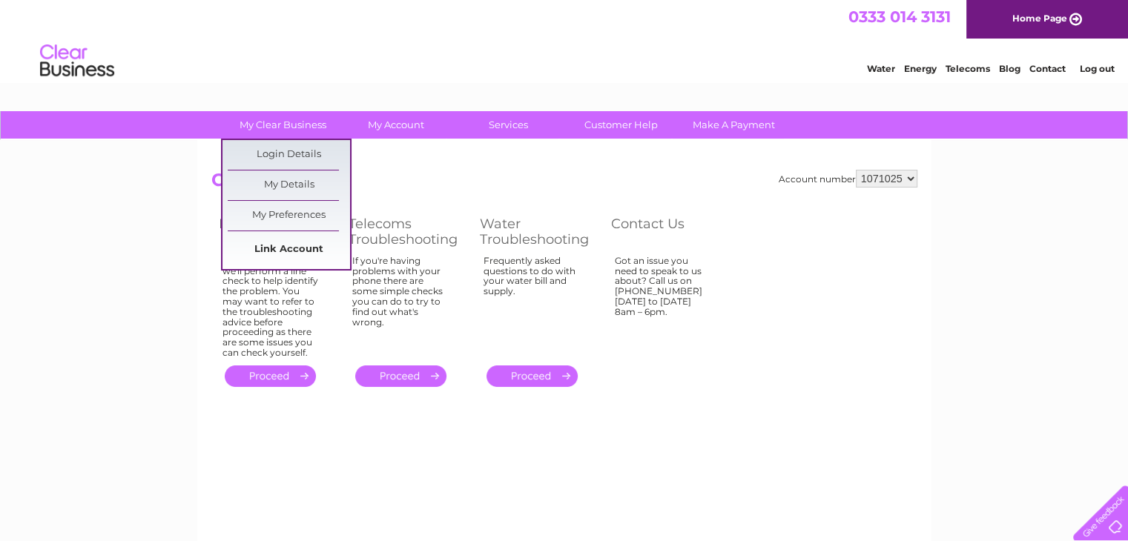
click at [308, 248] on link "Link Account" at bounding box center [289, 250] width 122 height 30
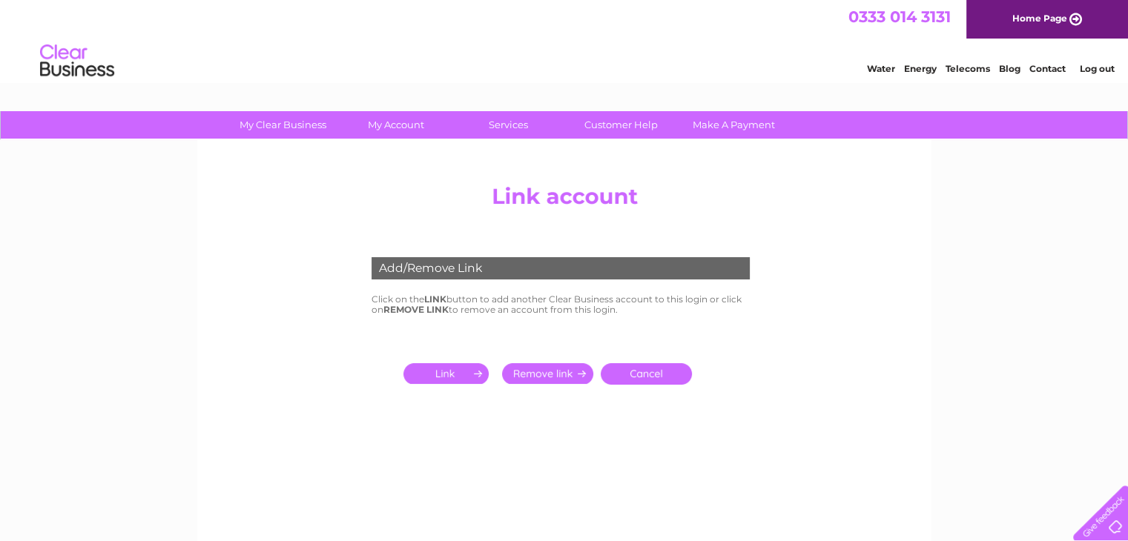
click at [454, 375] on input "submit" at bounding box center [448, 373] width 91 height 21
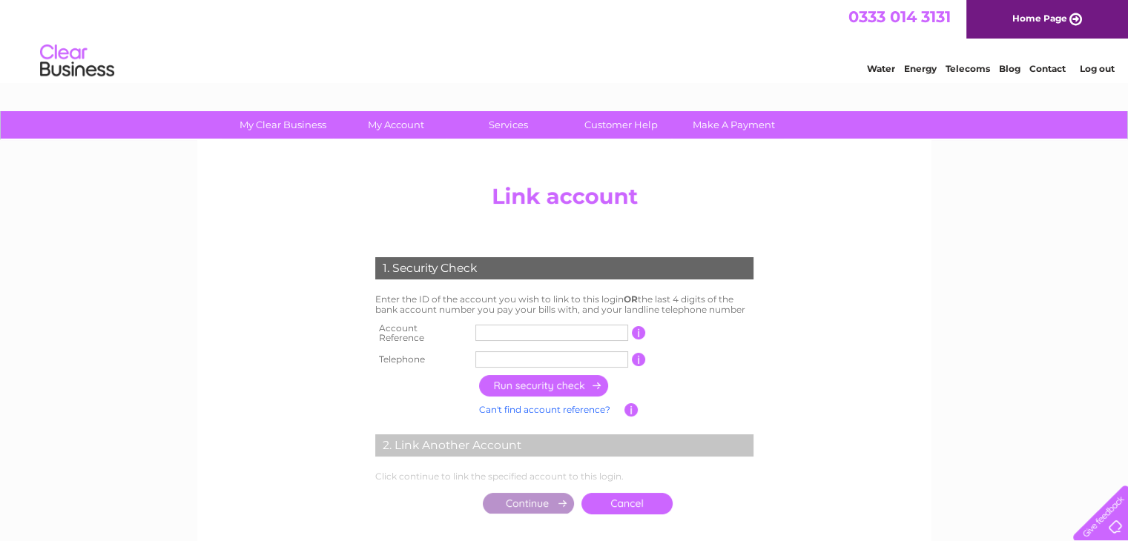
click at [496, 329] on input "text" at bounding box center [551, 333] width 153 height 16
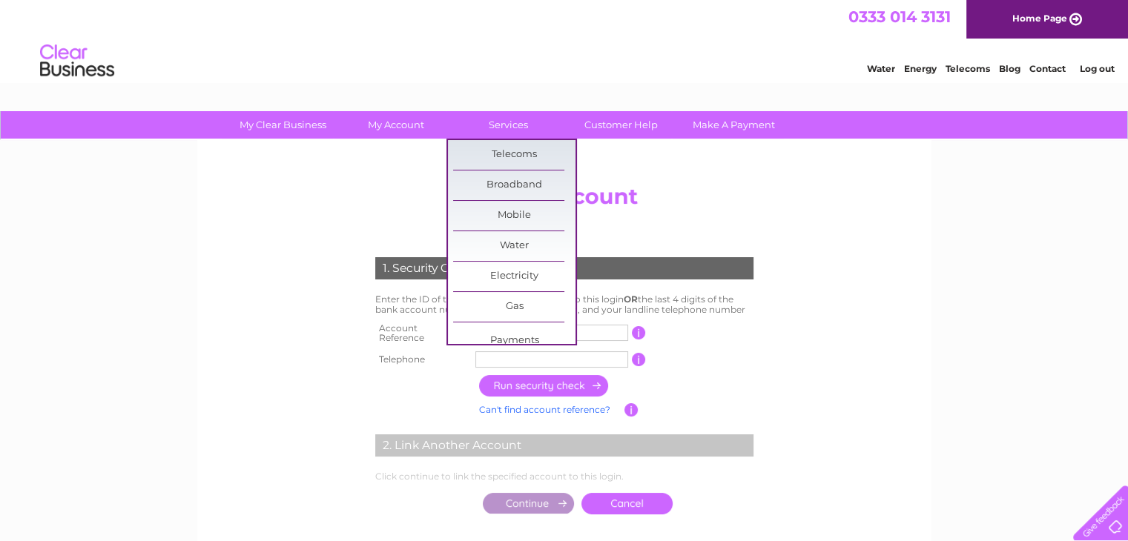
click at [587, 331] on input "text" at bounding box center [551, 333] width 153 height 16
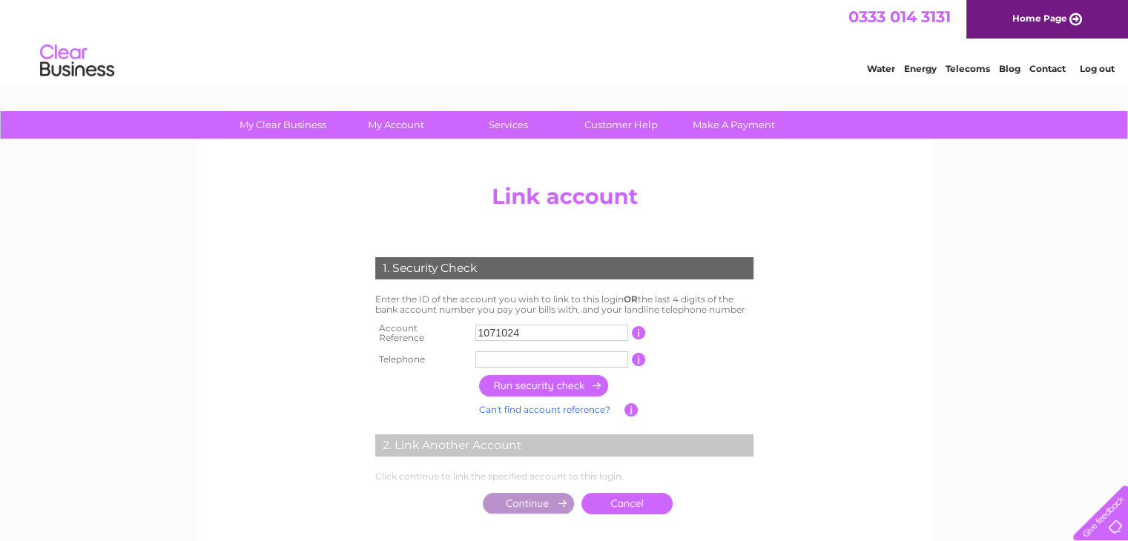
type input "1071024"
drag, startPoint x: 334, startPoint y: 383, endPoint x: 429, endPoint y: 385, distance: 94.9
click at [335, 383] on center "Add/Remove Link Click on the LINK button to add another Clear Business account …" at bounding box center [564, 364] width 706 height 375
click at [489, 356] on input "text" at bounding box center [551, 360] width 153 height 16
type input "07929763171"
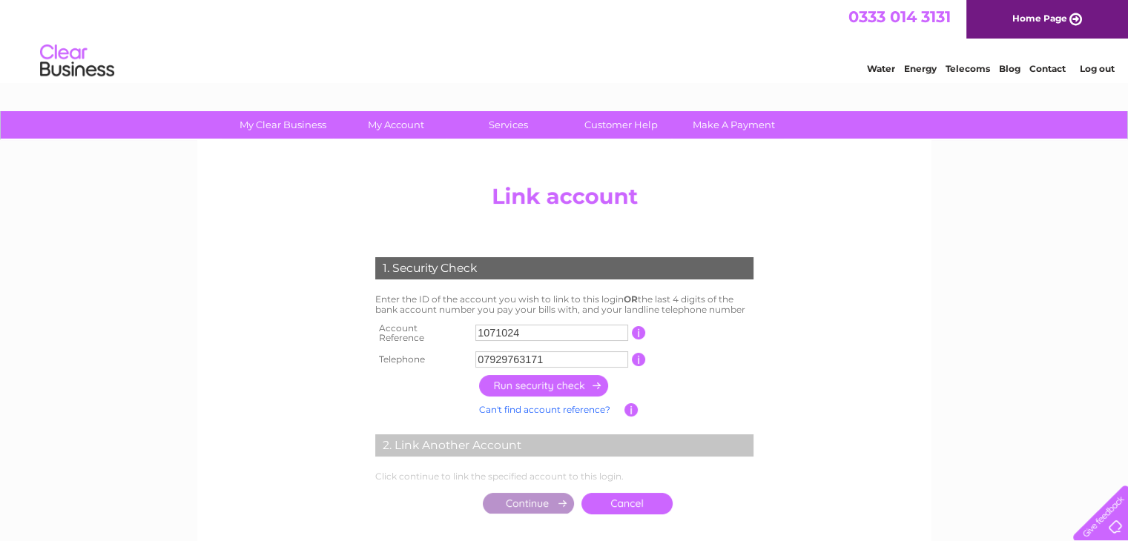
click at [581, 386] on input "button" at bounding box center [544, 386] width 131 height 22
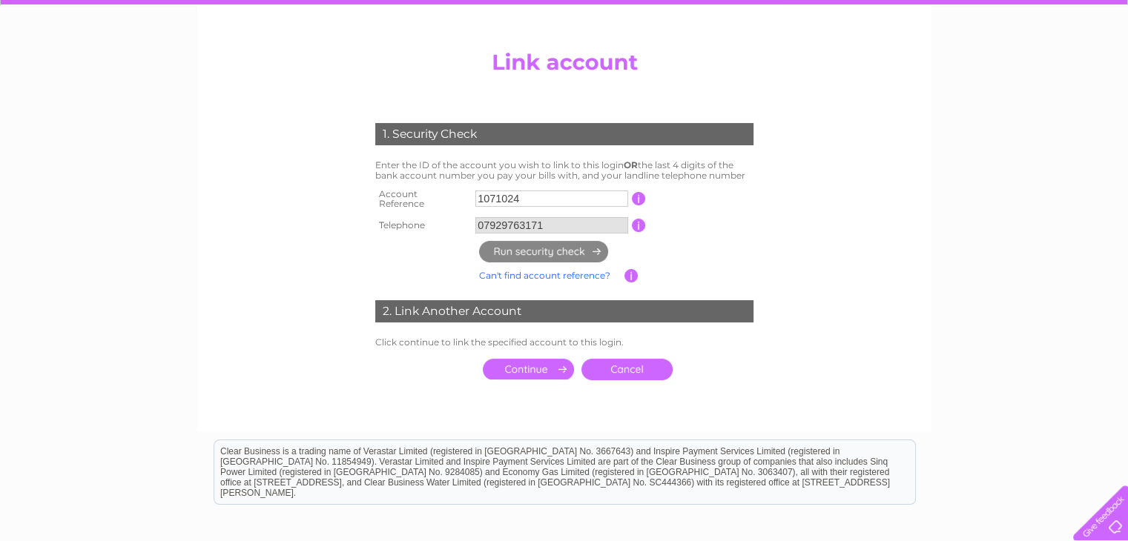
scroll to position [148, 0]
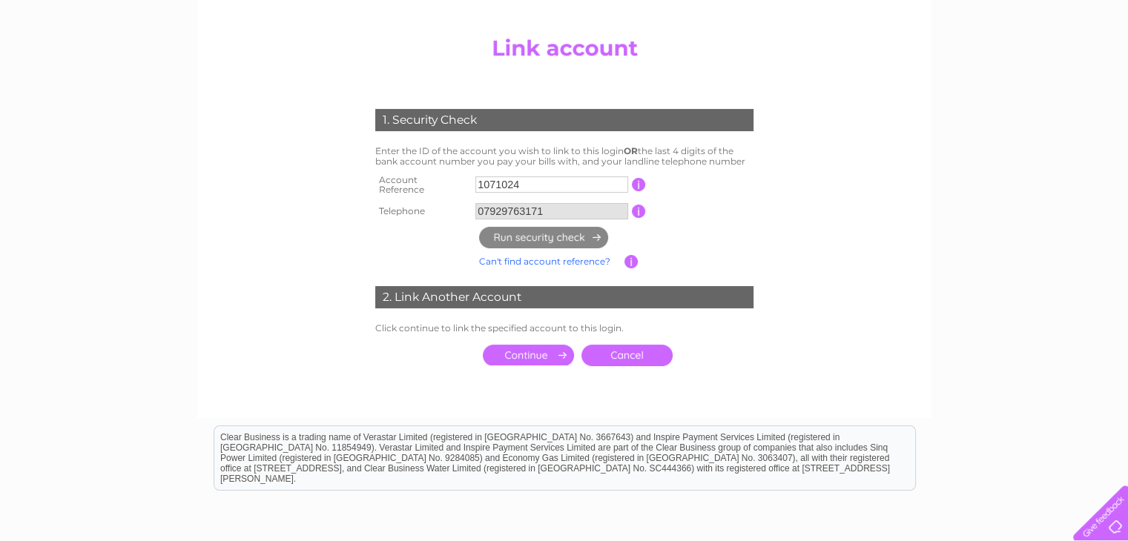
click at [528, 353] on input "submit" at bounding box center [528, 355] width 91 height 21
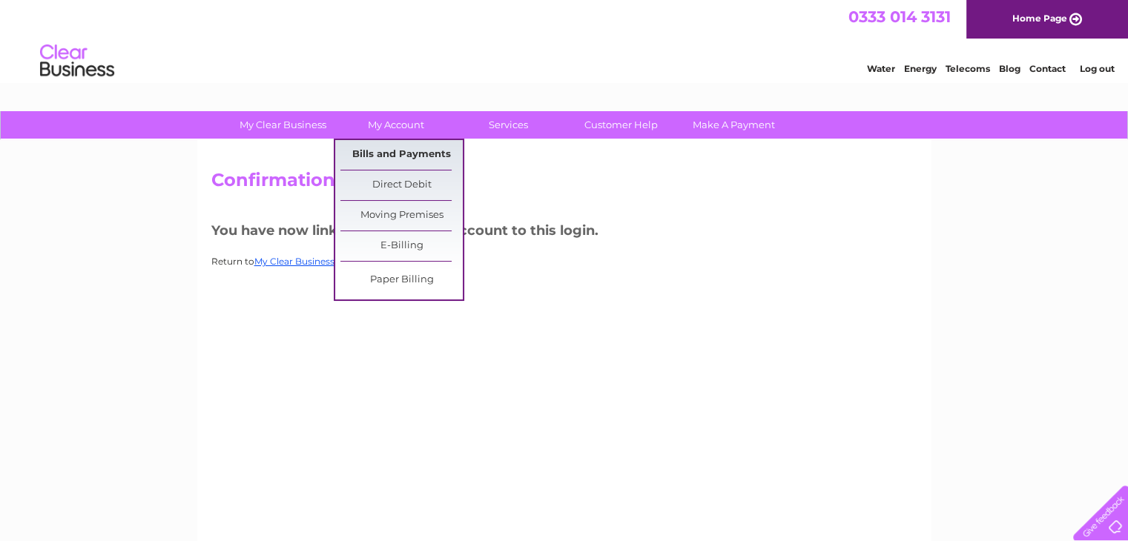
click at [405, 149] on link "Bills and Payments" at bounding box center [401, 155] width 122 height 30
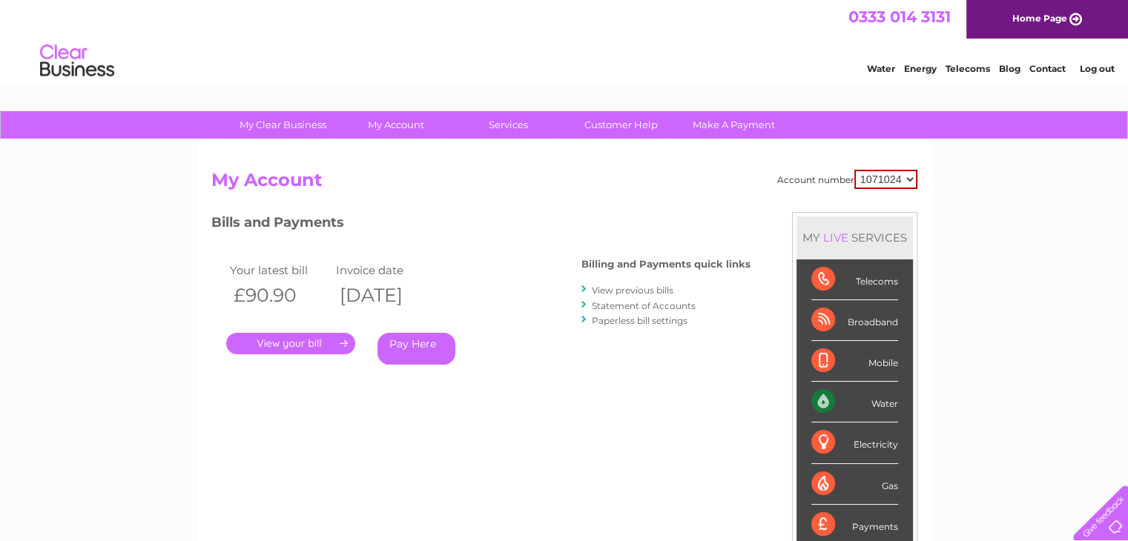
click at [315, 345] on link "." at bounding box center [290, 344] width 129 height 22
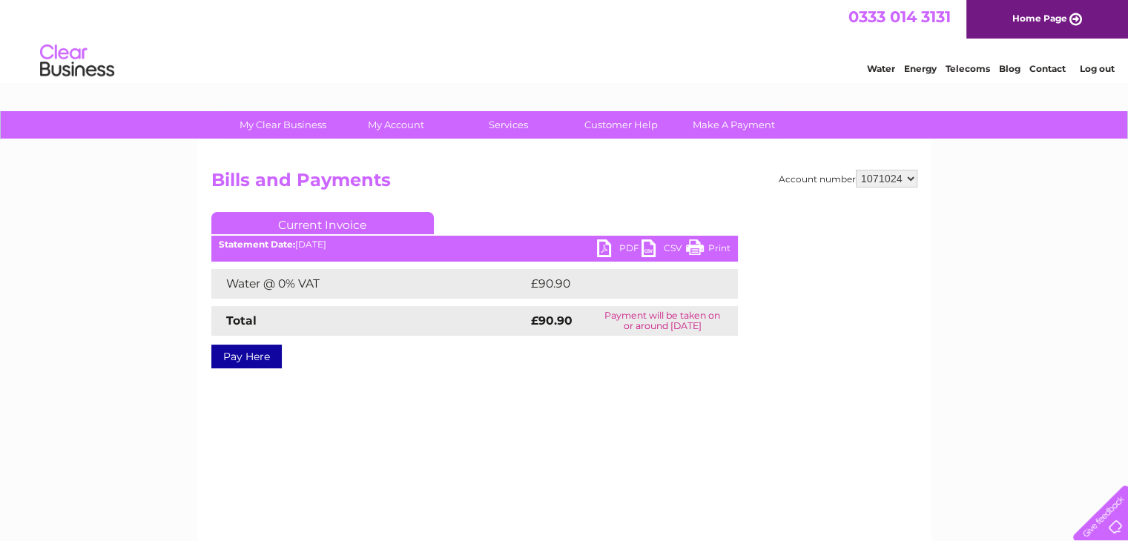
click at [608, 249] on link "PDF" at bounding box center [619, 251] width 44 height 22
click at [620, 245] on link "PDF" at bounding box center [619, 251] width 44 height 22
click at [600, 248] on link "PDF" at bounding box center [619, 251] width 44 height 22
click at [716, 250] on link "Print" at bounding box center [708, 251] width 44 height 22
click at [645, 249] on link "CSV" at bounding box center [663, 251] width 44 height 22
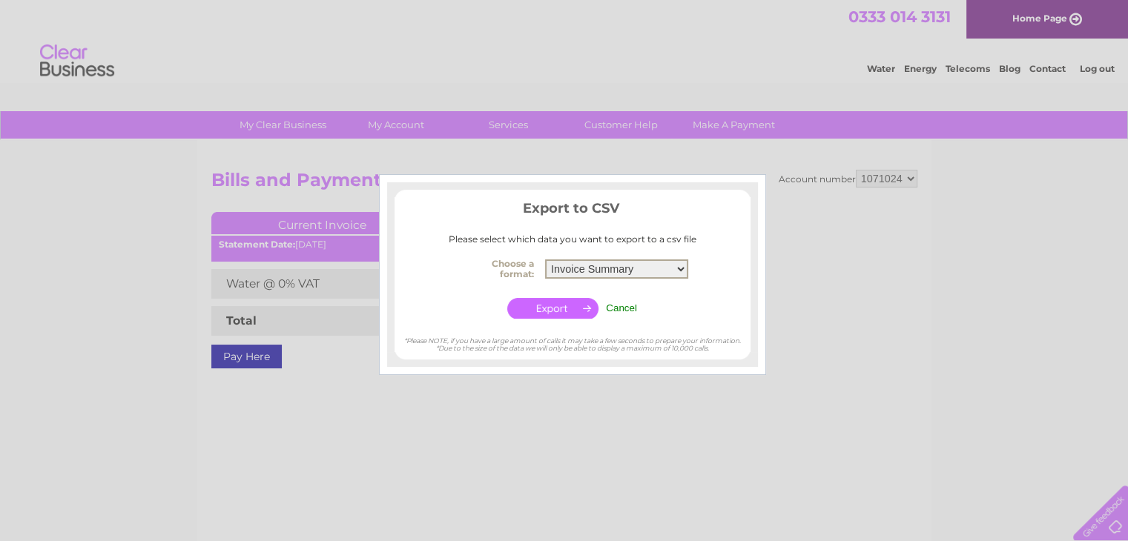
click at [675, 270] on select "Invoice Summary Service Charge Summary" at bounding box center [616, 269] width 143 height 19
click at [983, 330] on div at bounding box center [564, 270] width 1128 height 541
click at [631, 309] on input "Cancel" at bounding box center [621, 308] width 31 height 11
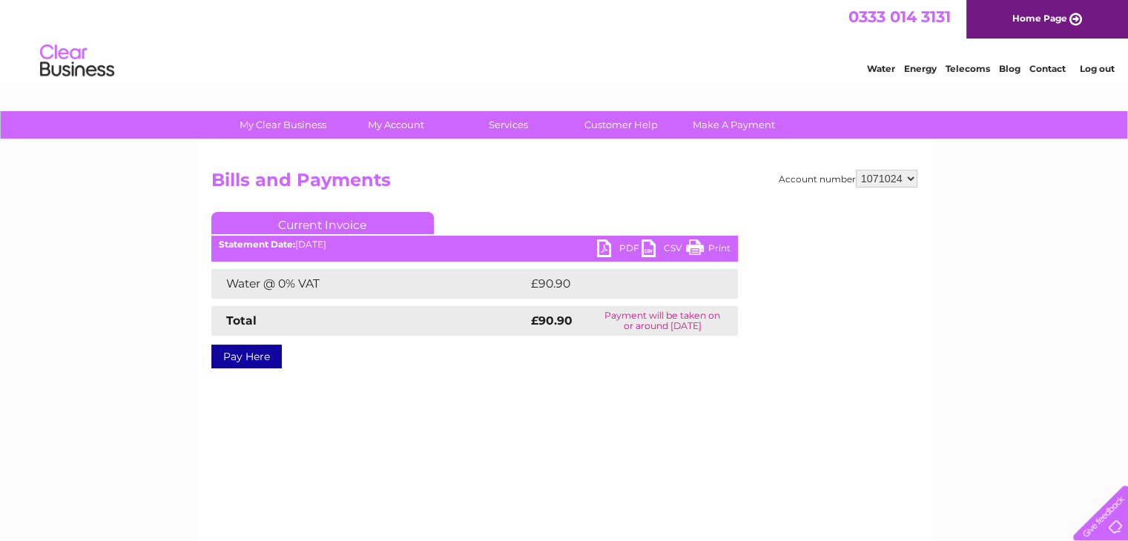
click at [613, 249] on link "PDF" at bounding box center [619, 251] width 44 height 22
click at [605, 249] on link "PDF" at bounding box center [619, 251] width 44 height 22
drag, startPoint x: 610, startPoint y: 250, endPoint x: 596, endPoint y: 249, distance: 14.1
click at [597, 249] on link "PDF" at bounding box center [619, 251] width 44 height 22
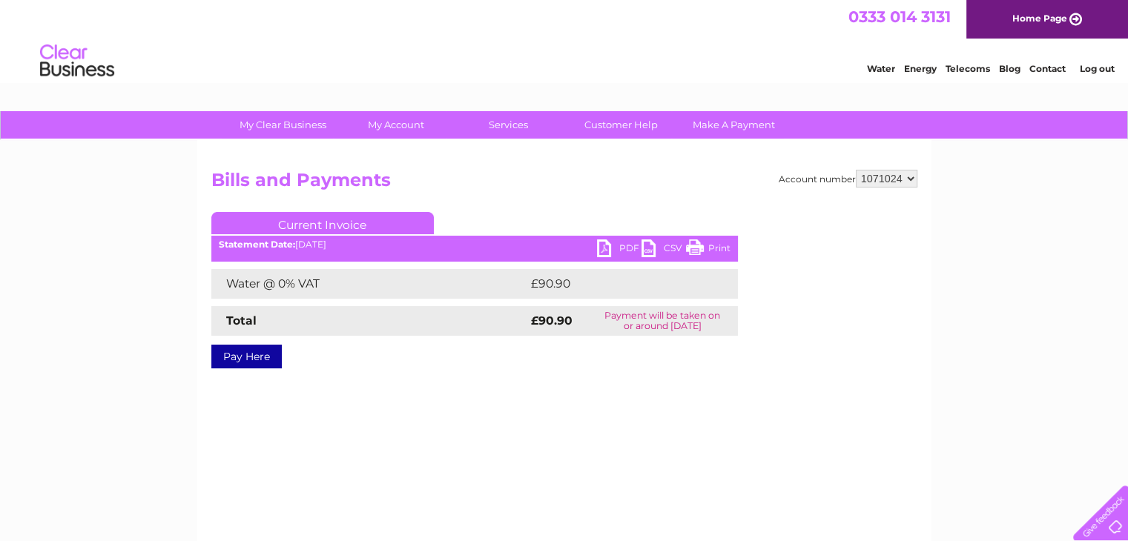
click at [647, 244] on link "CSV" at bounding box center [663, 251] width 44 height 22
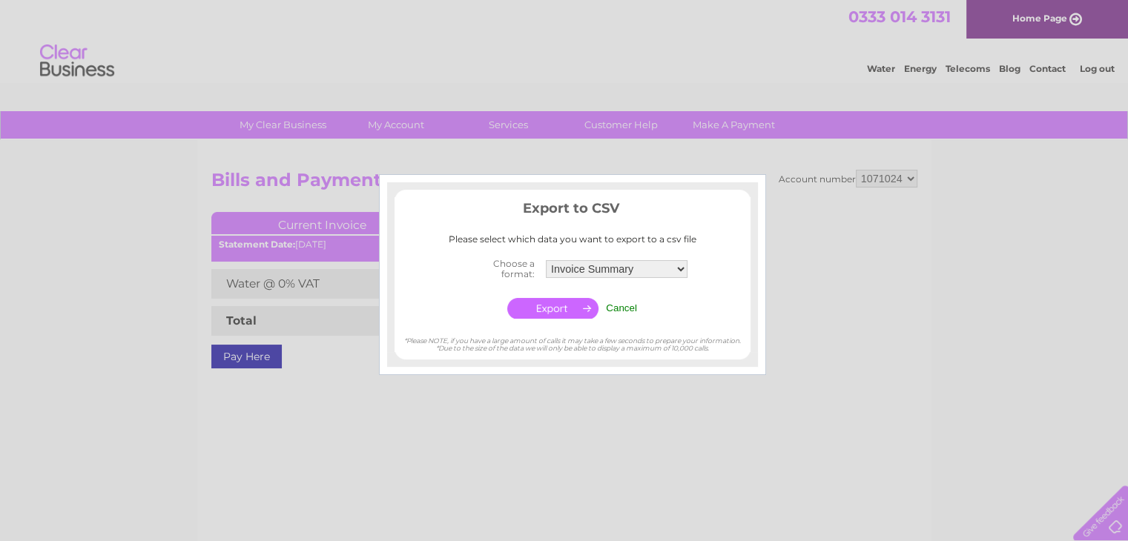
click at [570, 309] on input "button" at bounding box center [552, 308] width 91 height 21
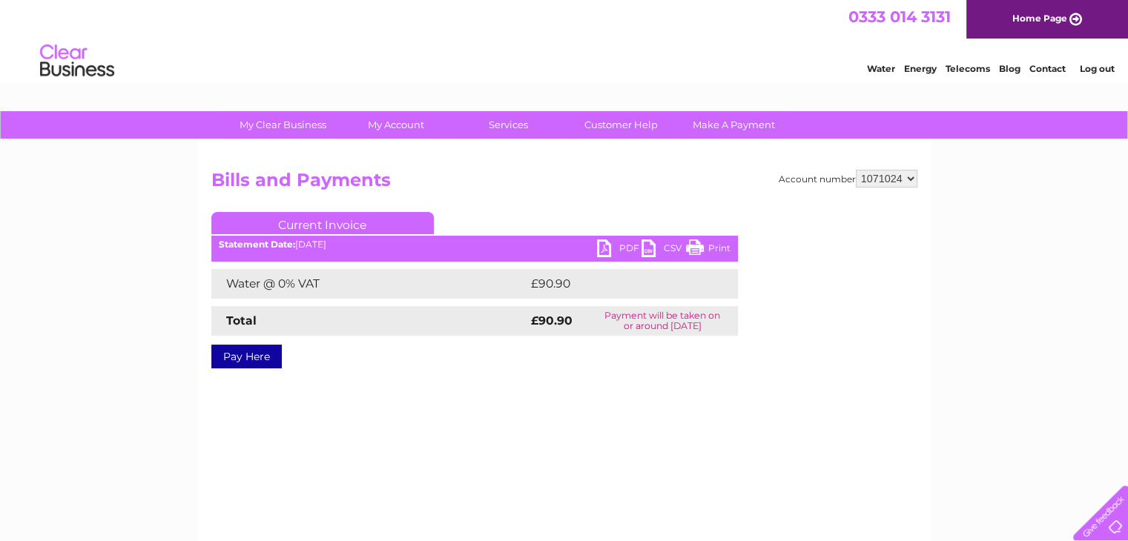
click at [606, 251] on link "PDF" at bounding box center [619, 251] width 44 height 22
